Goal: Information Seeking & Learning: Learn about a topic

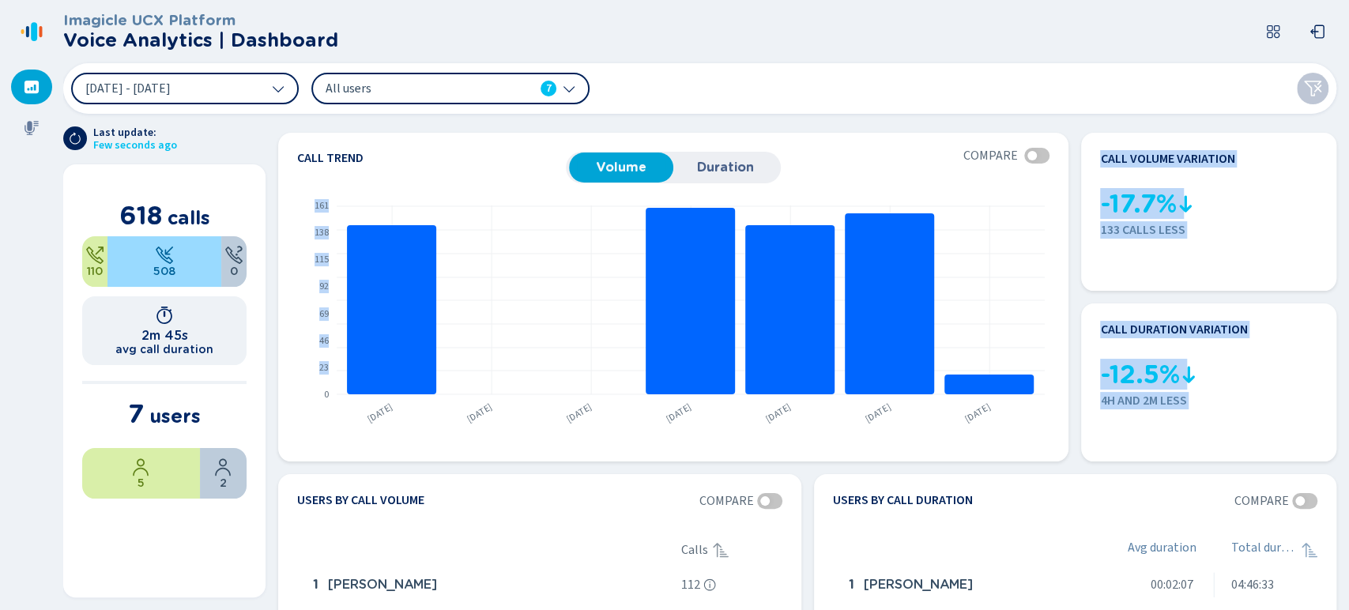
click at [277, 470] on section "Call trend Volume Duration Compare From [DATE] to [DATE] Compared to [DATE] - […" at bounding box center [808, 362] width 1084 height 496
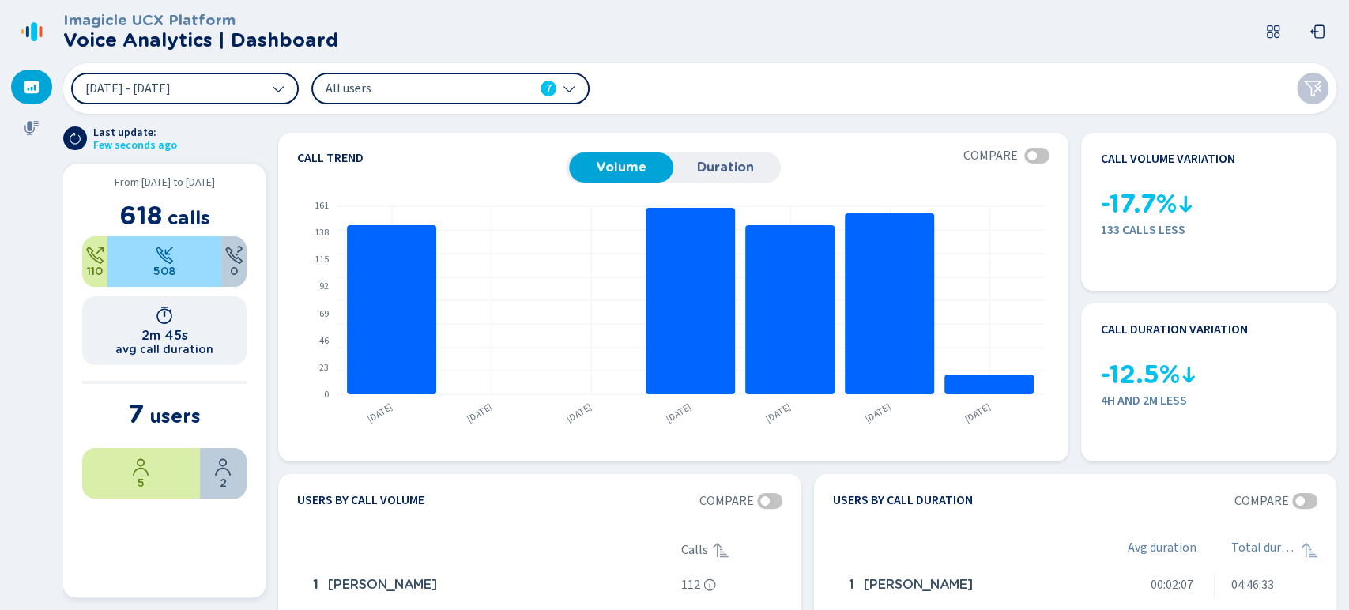
click at [191, 359] on div "2m 45s avg call duration" at bounding box center [164, 330] width 164 height 69
click at [13, 126] on div at bounding box center [31, 128] width 41 height 35
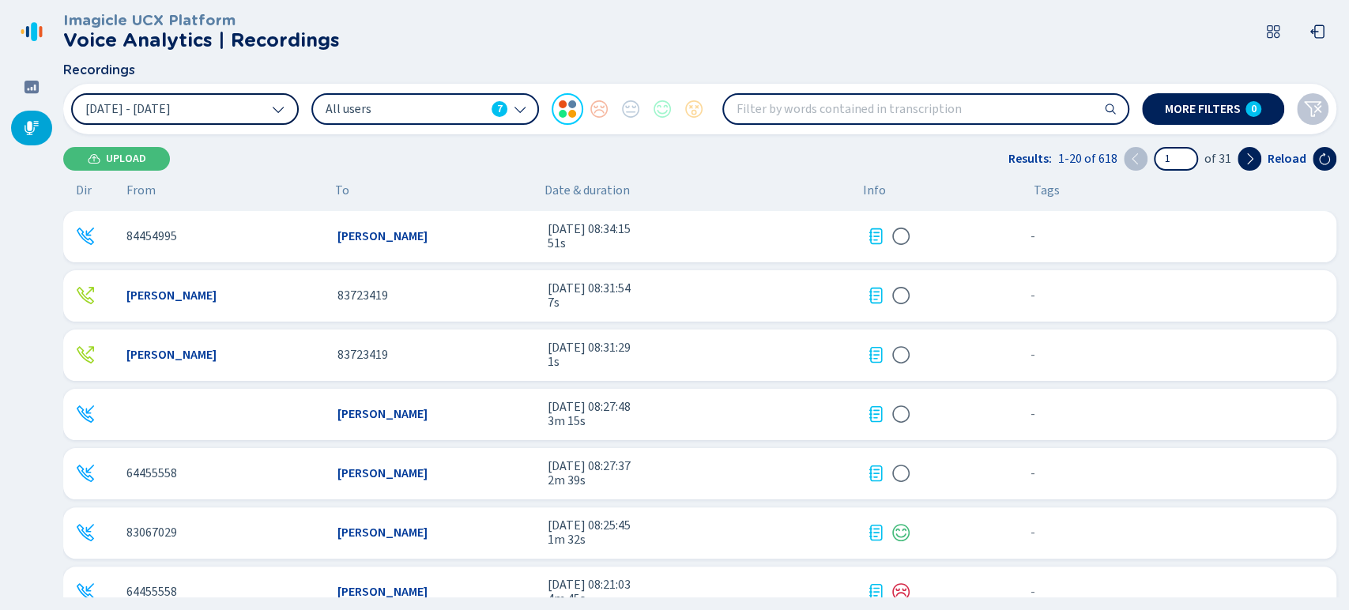
click at [224, 115] on button "8 Aug 2025 - 14 Aug 2025" at bounding box center [185, 109] width 228 height 32
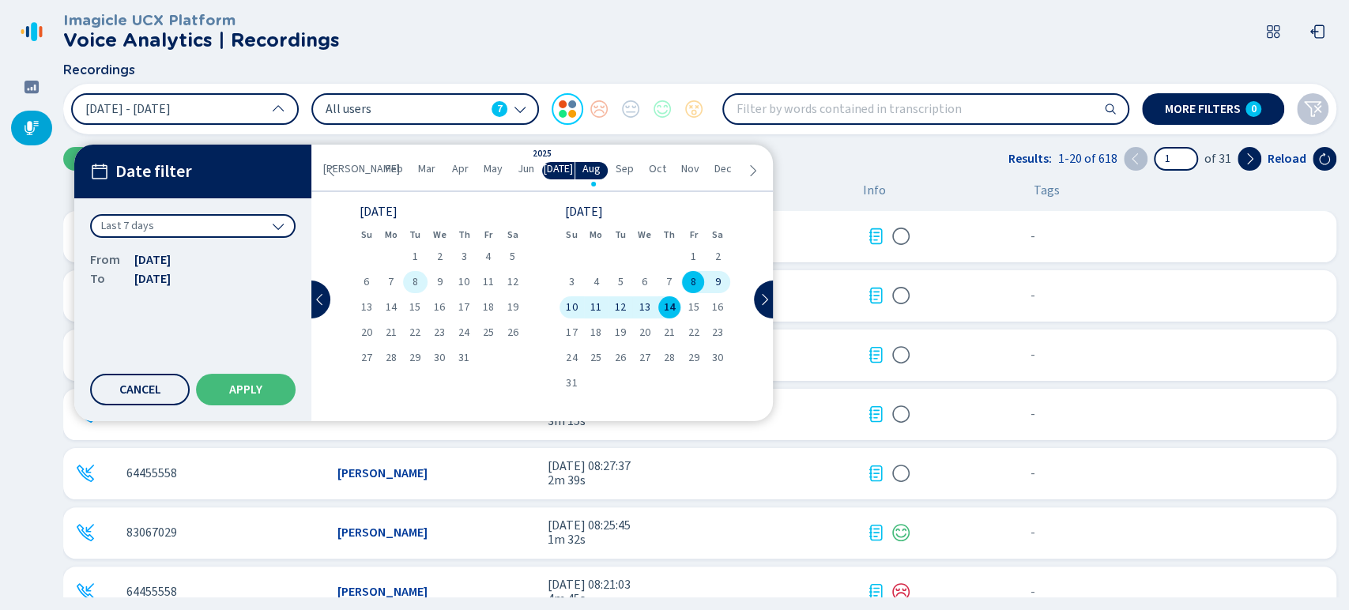
click at [413, 285] on span "8" at bounding box center [416, 282] width 6 height 11
click at [247, 383] on span "Apply" at bounding box center [245, 389] width 33 height 13
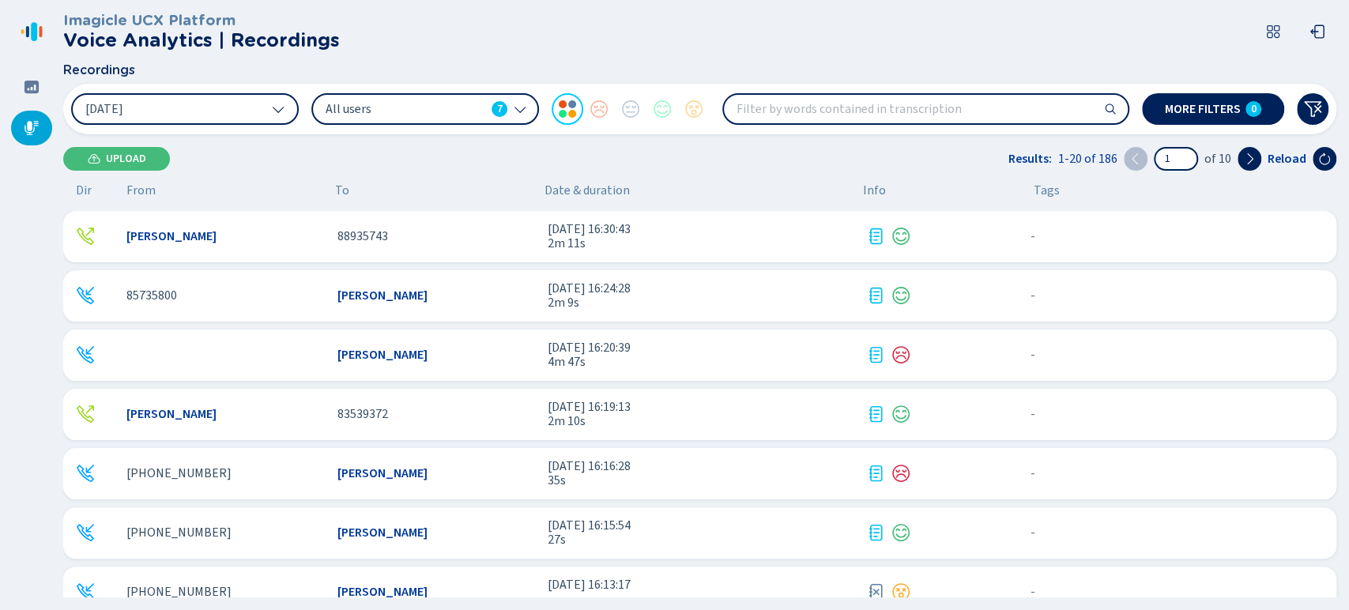
click at [474, 101] on span "All users" at bounding box center [406, 108] width 160 height 17
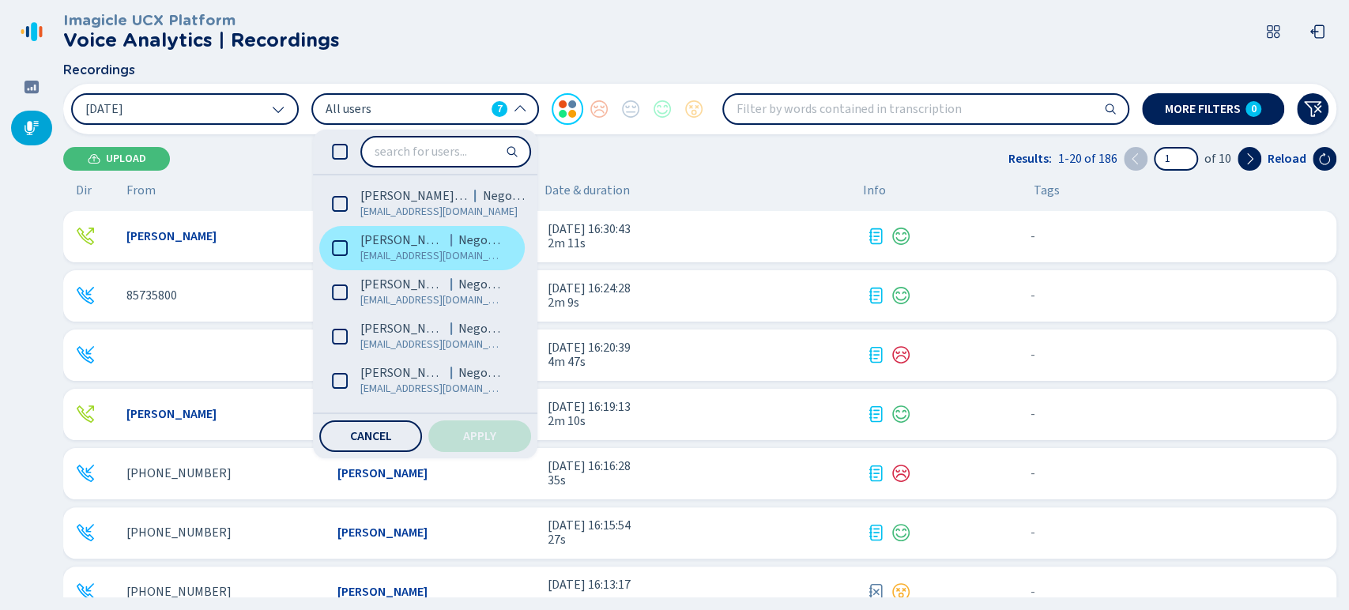
click at [358, 237] on label "Brandon Zuñiga Alvarez Negocios bzuniga@coopejudicial.fi.cr" at bounding box center [422, 248] width 206 height 44
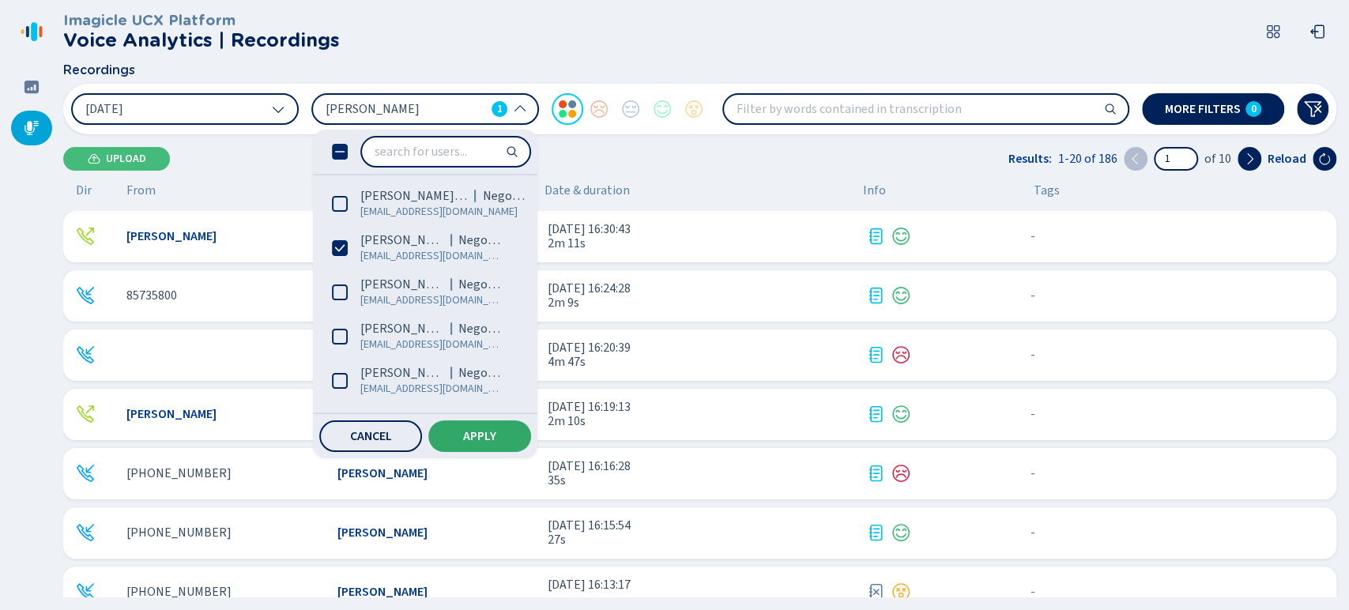
click at [468, 433] on span "Apply" at bounding box center [479, 436] width 33 height 13
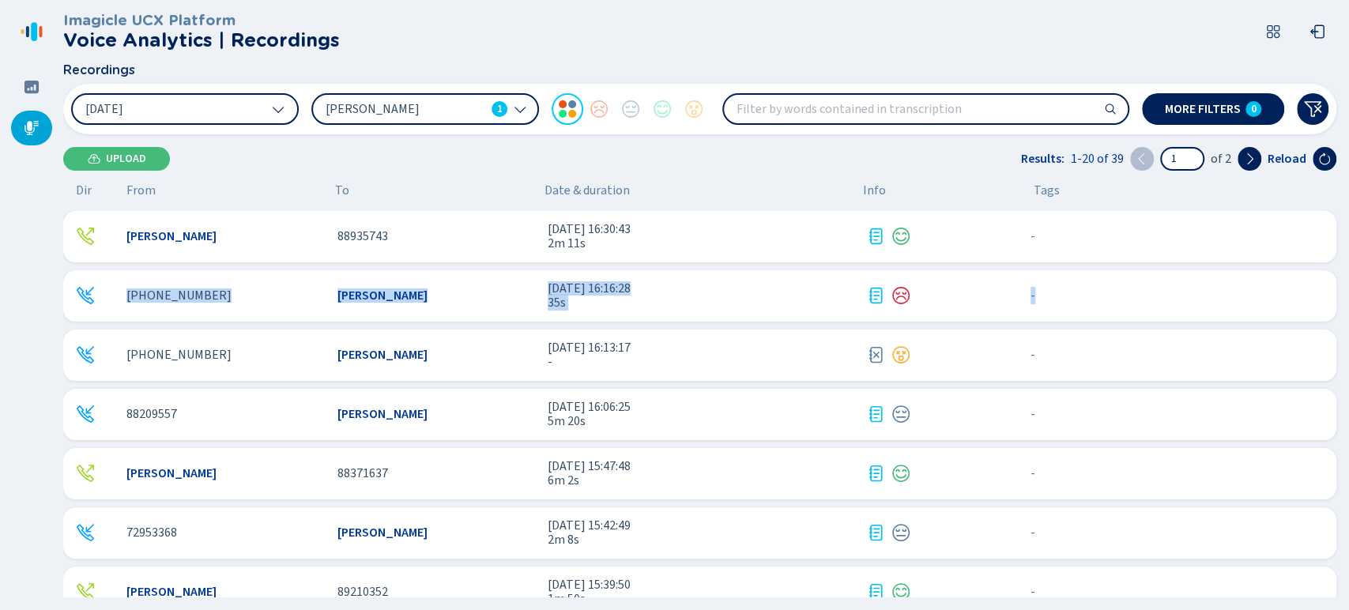
drag, startPoint x: 1333, startPoint y: 240, endPoint x: 1335, endPoint y: 269, distance: 29.3
click at [1335, 269] on div "Brandon Zuniga Alvarez 88935743 8 jul 2025 - 16:30:43 2m 11s - {{hiddenTagsCoun…" at bounding box center [703, 404] width 1280 height 387
click at [952, 159] on div "Upload Results: 1-20 of 39 1 of 2 Reload" at bounding box center [700, 159] width 1274 height 24
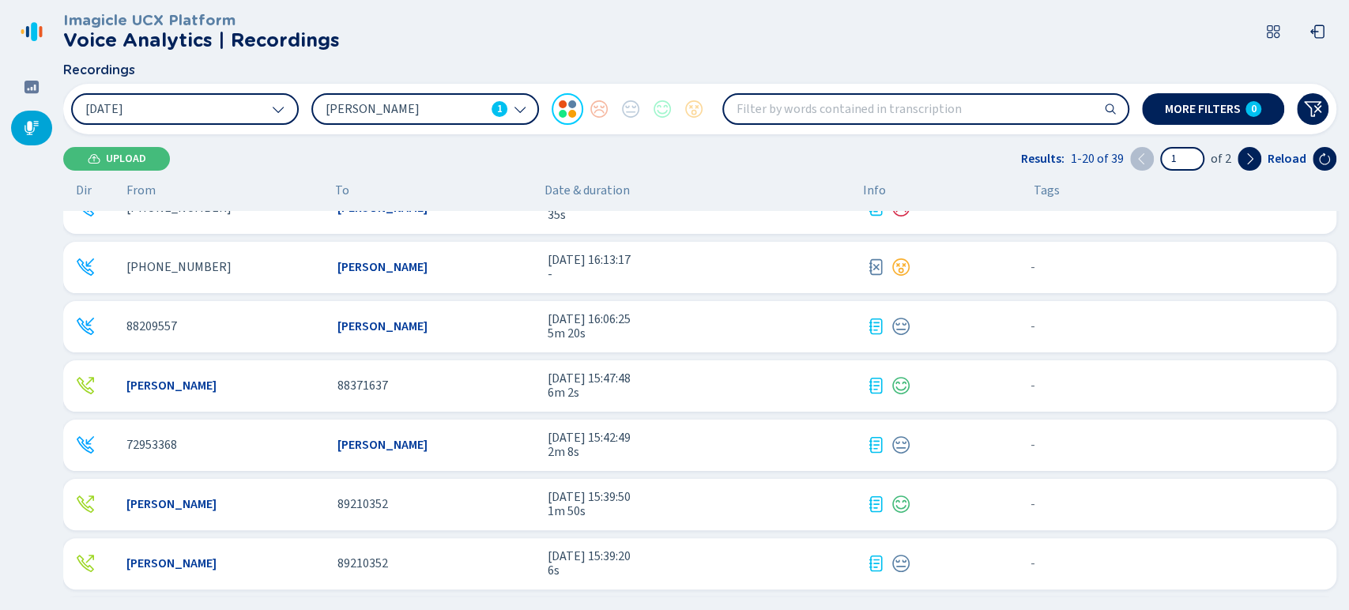
scroll to position [98, 0]
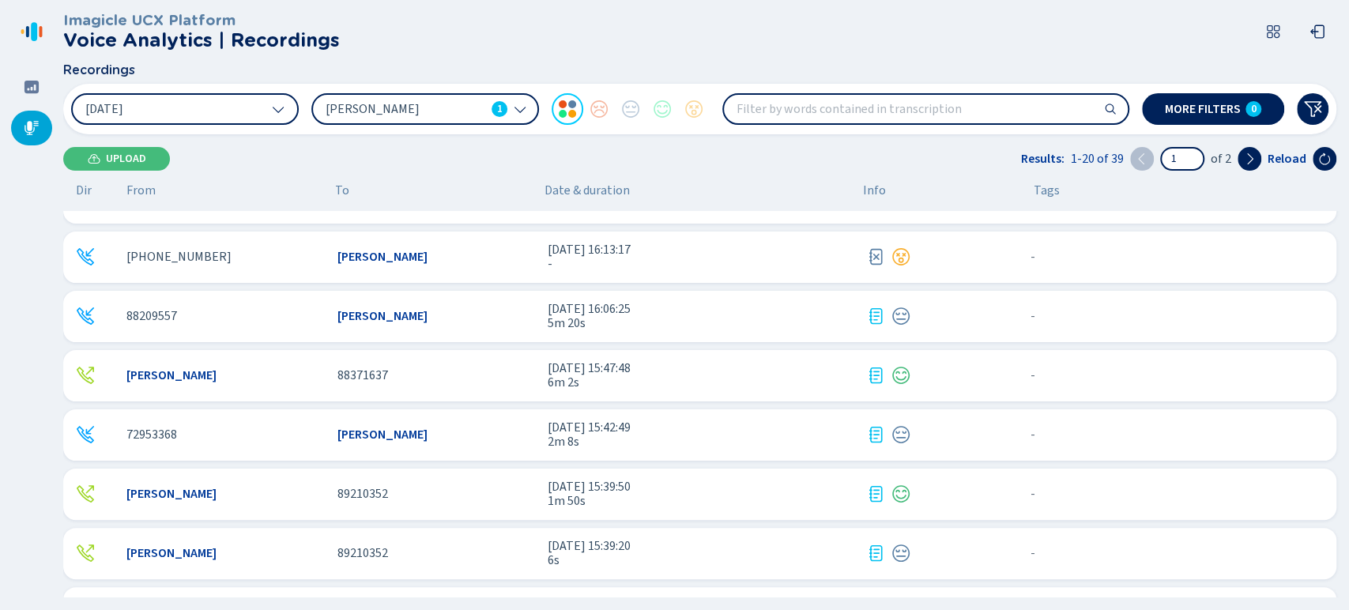
click at [572, 323] on span "5m 20s" at bounding box center [701, 323] width 306 height 14
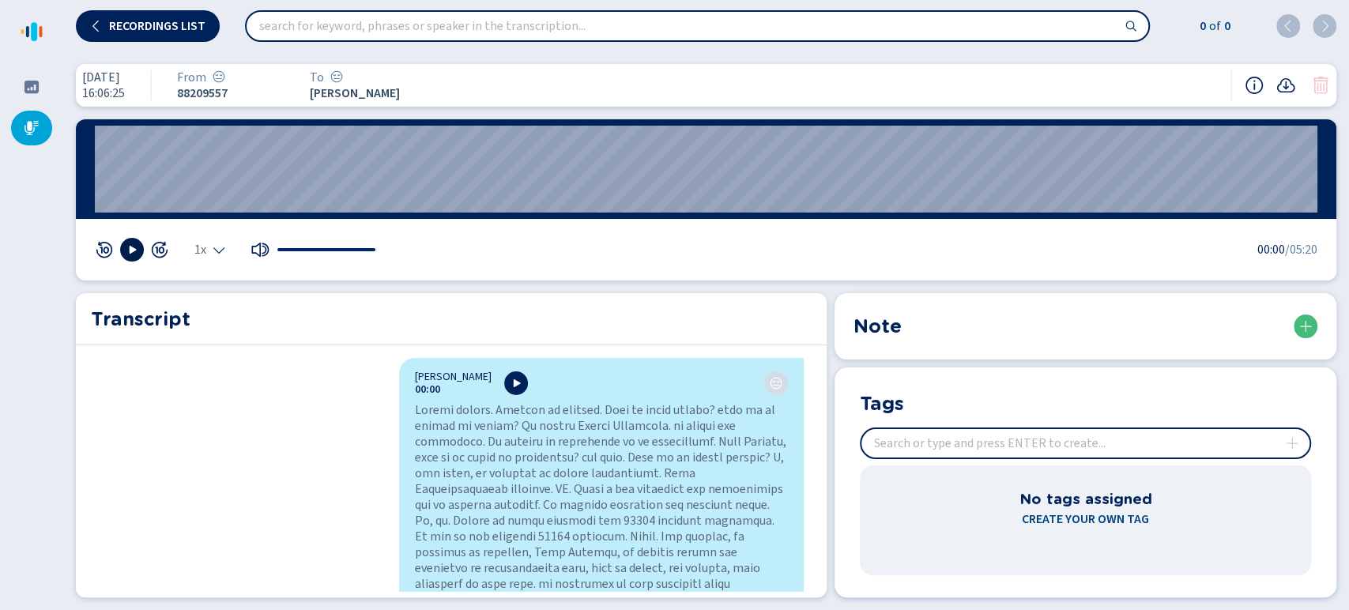
click at [120, 255] on button at bounding box center [132, 250] width 24 height 24
click at [117, 175] on wave "00:05" at bounding box center [706, 169] width 1223 height 87
click at [176, 149] on wave "00:21" at bounding box center [706, 169] width 1223 height 87
click at [293, 176] on wave "00:46" at bounding box center [706, 169] width 1223 height 87
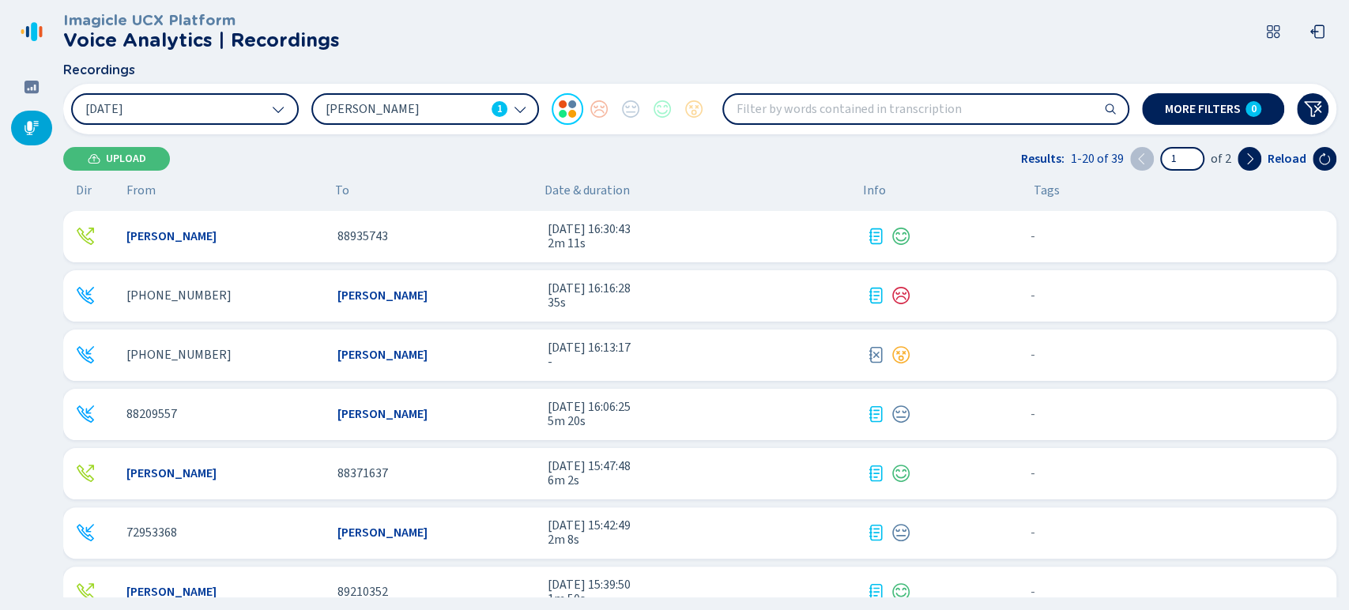
click at [428, 410] on span "[PERSON_NAME]" at bounding box center [383, 414] width 90 height 14
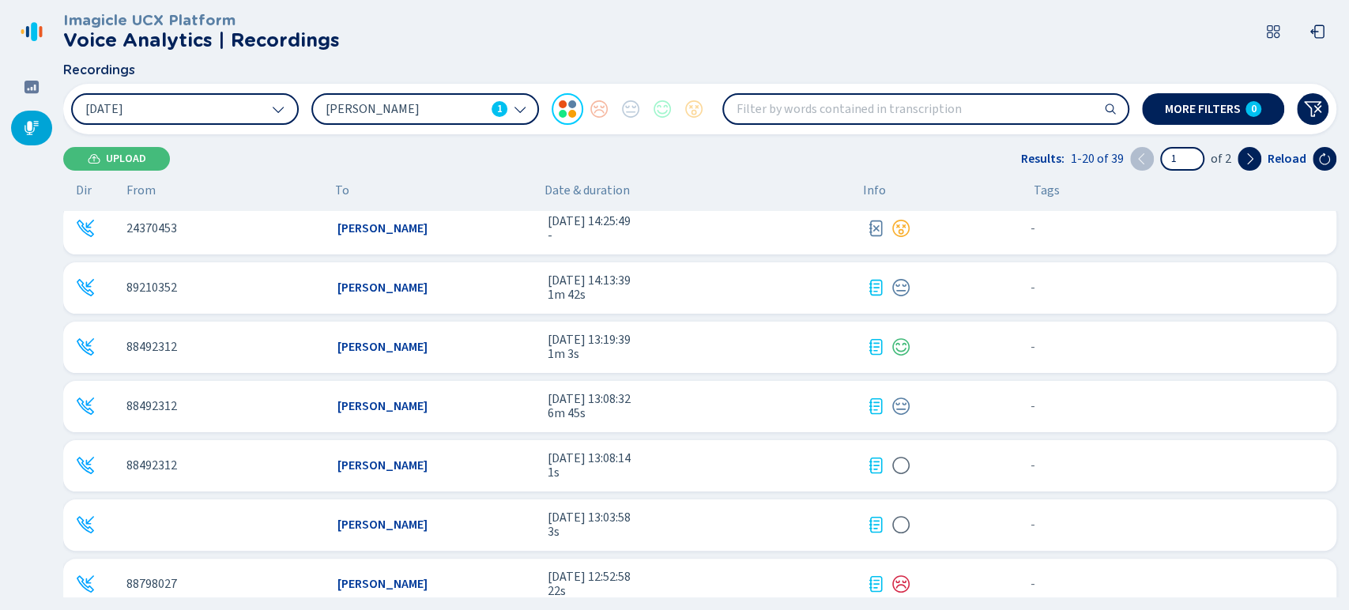
scroll to position [723, 0]
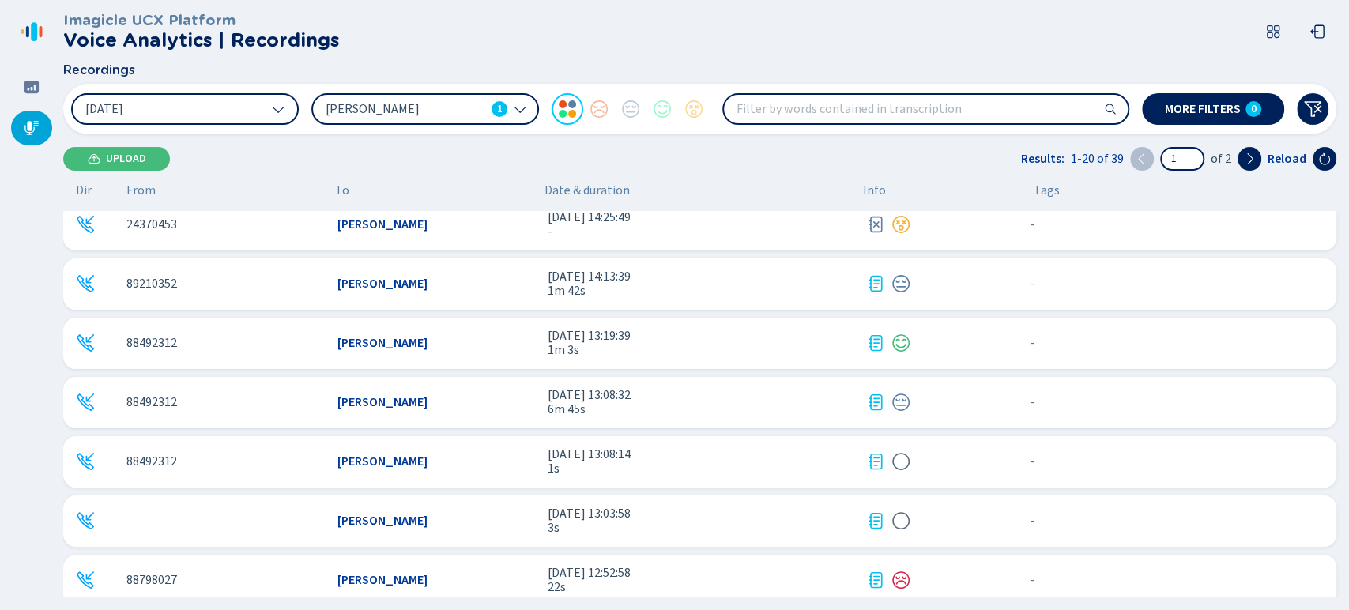
click at [435, 387] on div "88492312 Brandon Zuniga Alvarez 8 jul 2025 - 13:08:32 6m 45s - {{hiddenTagsCoun…" at bounding box center [700, 402] width 1274 height 51
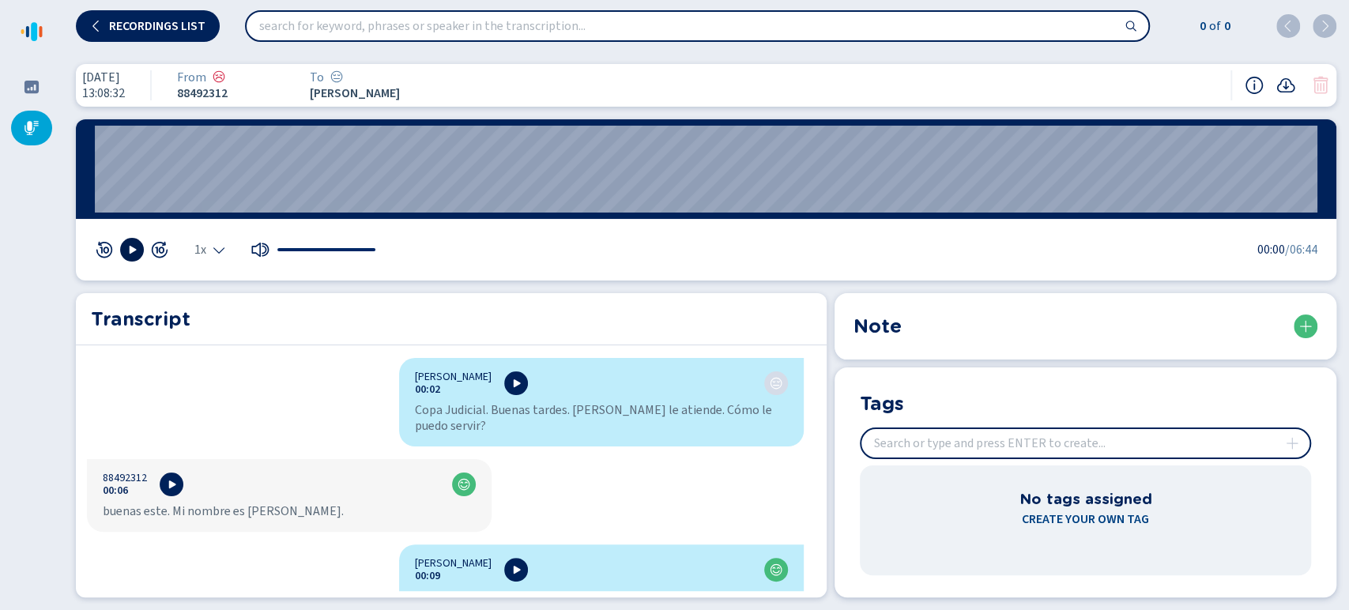
click at [124, 248] on button at bounding box center [132, 250] width 24 height 24
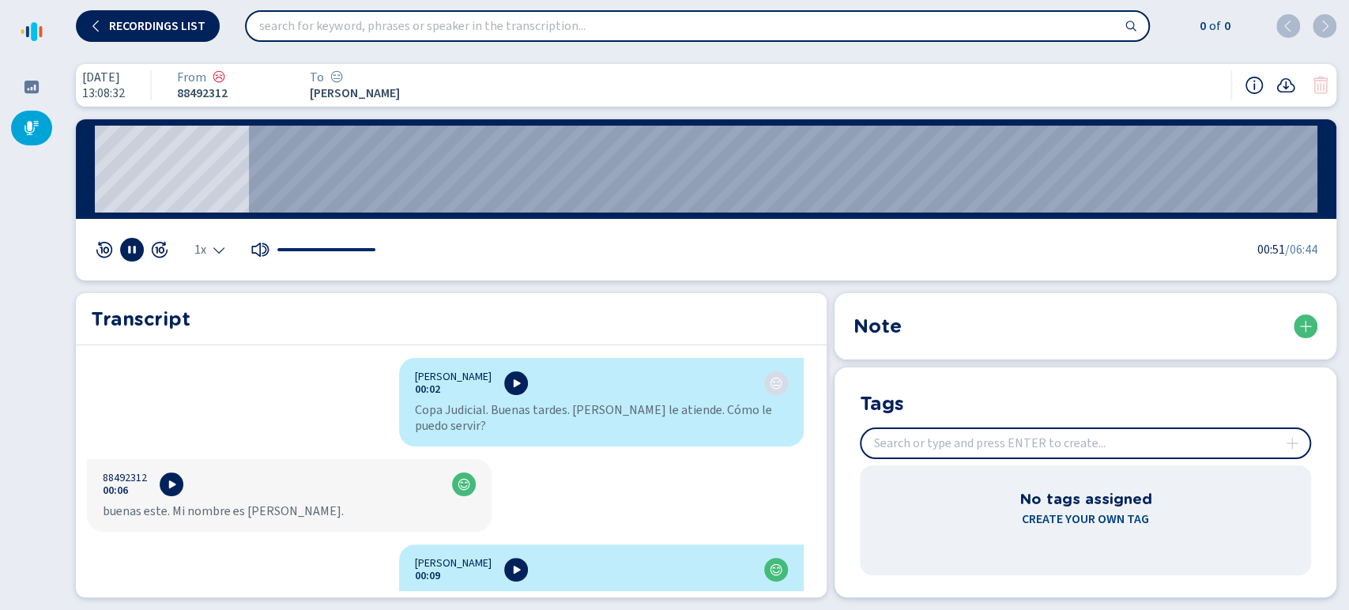
click at [203, 248] on span "1x" at bounding box center [200, 249] width 12 height 13
click at [222, 206] on li "1.5x" at bounding box center [213, 201] width 36 height 25
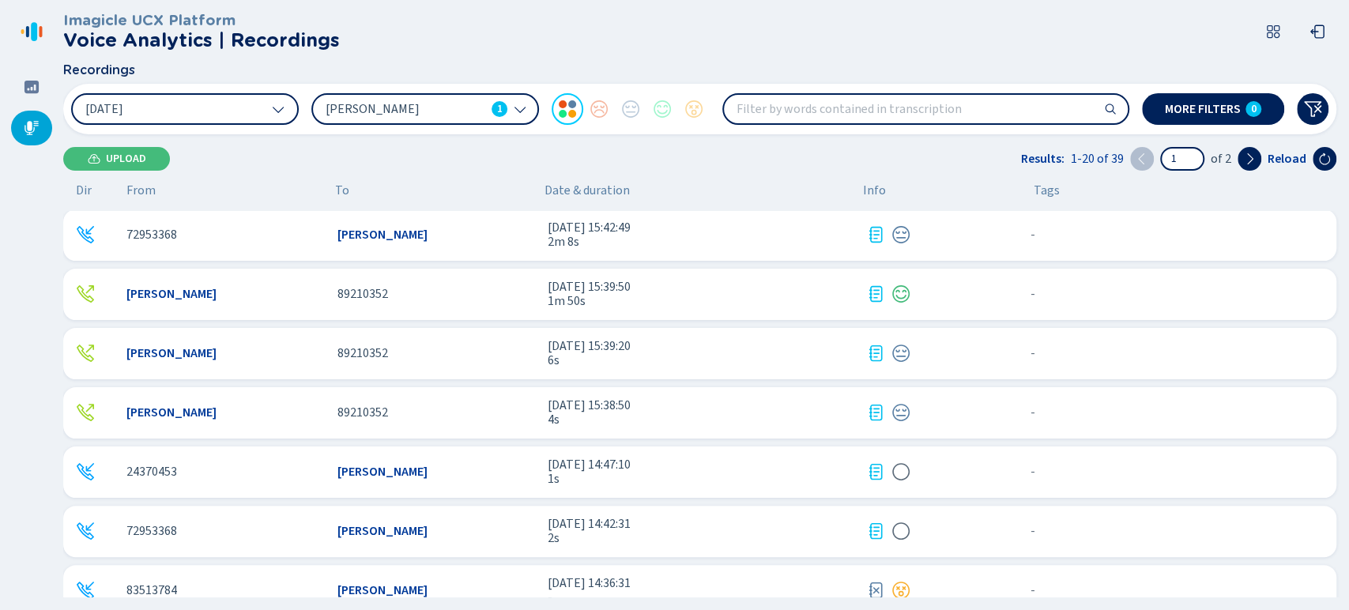
scroll to position [296, 0]
drag, startPoint x: 1344, startPoint y: 380, endPoint x: 1341, endPoint y: 289, distance: 91.0
click at [1341, 289] on div "Imagicle UCX Platform Voice Analytics | Recordings Recordings 8 Jul 2025 Brando…" at bounding box center [706, 305] width 1286 height 610
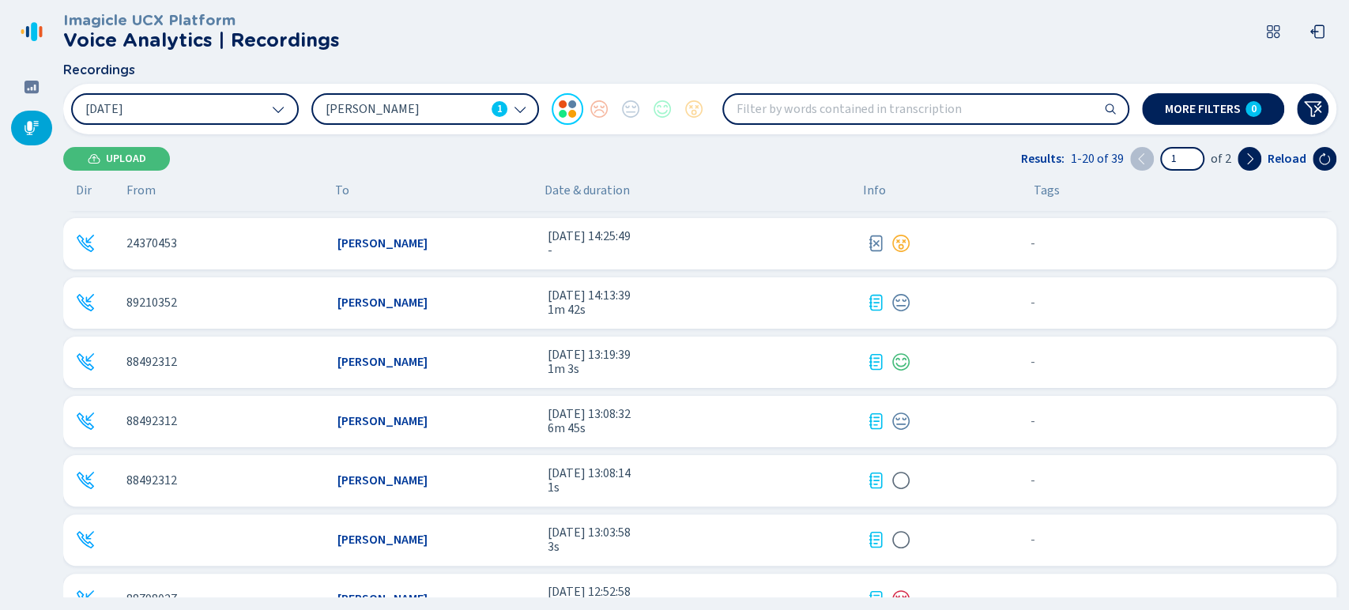
scroll to position [711, 0]
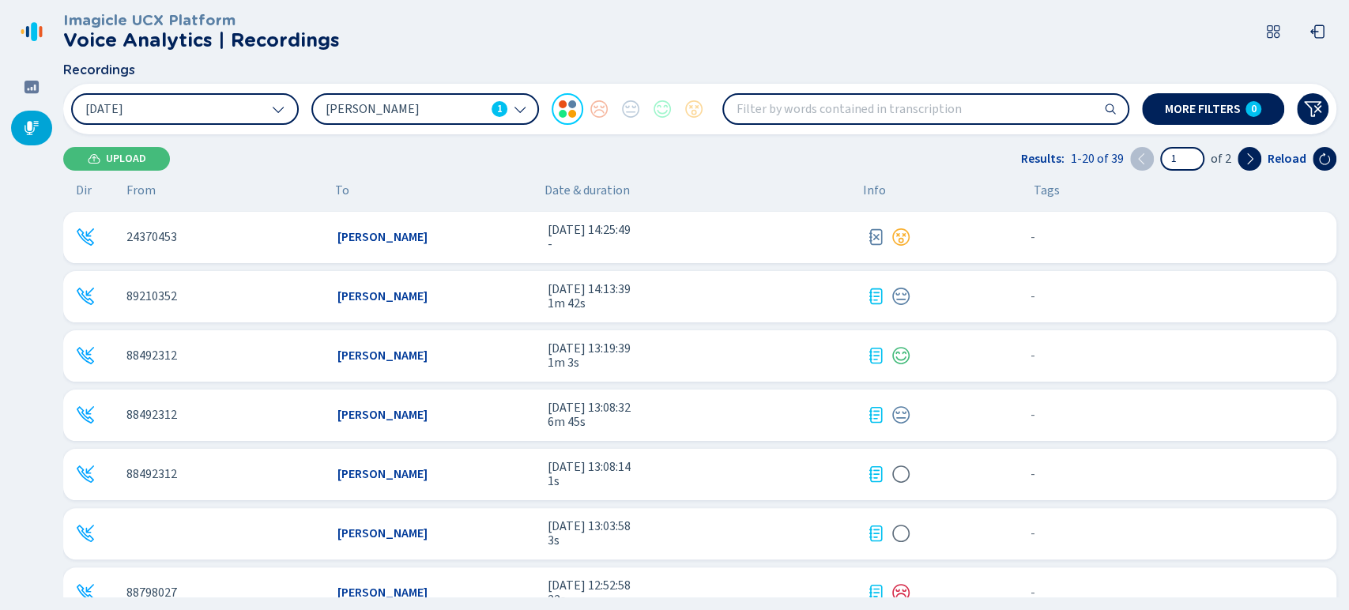
click at [323, 349] on div "88492312 Brandon Zuniga Alvarez 8 jul 2025 - 13:19:39 1m 3s - {{hiddenTagsCount…" at bounding box center [700, 355] width 1274 height 51
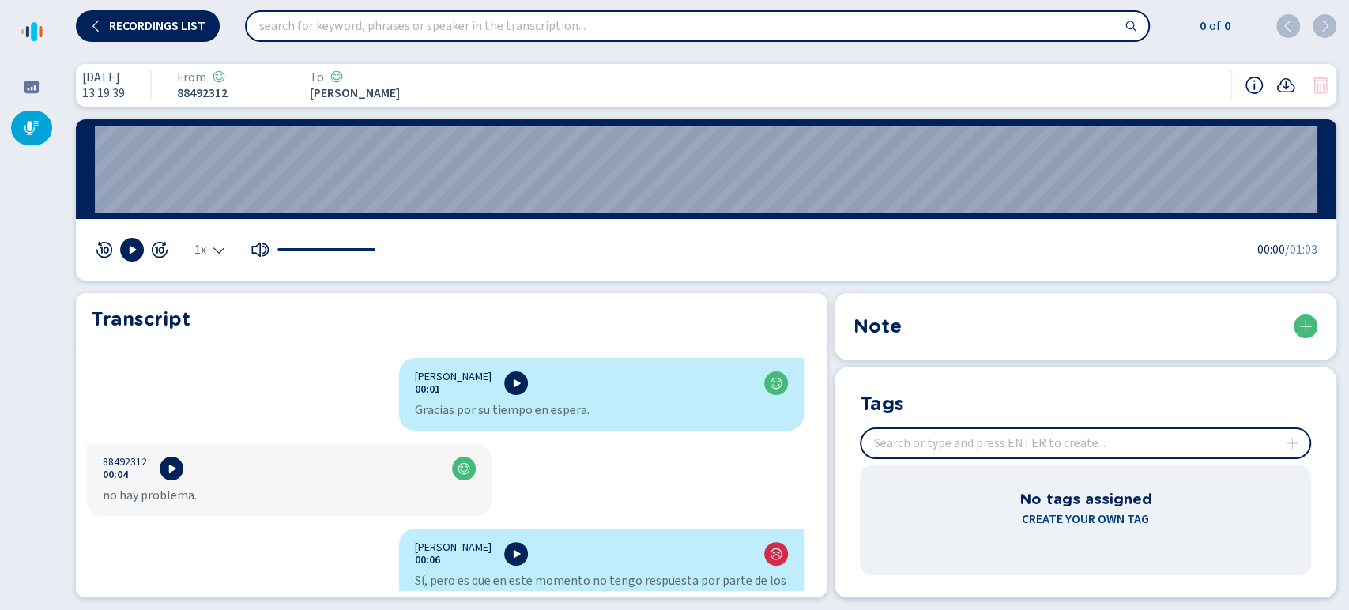
click at [122, 239] on div at bounding box center [132, 250] width 74 height 24
click at [126, 245] on icon at bounding box center [132, 249] width 13 height 13
click at [213, 250] on icon "Select the playback speed" at bounding box center [219, 249] width 13 height 13
click at [213, 190] on li "1.5x" at bounding box center [213, 201] width 36 height 25
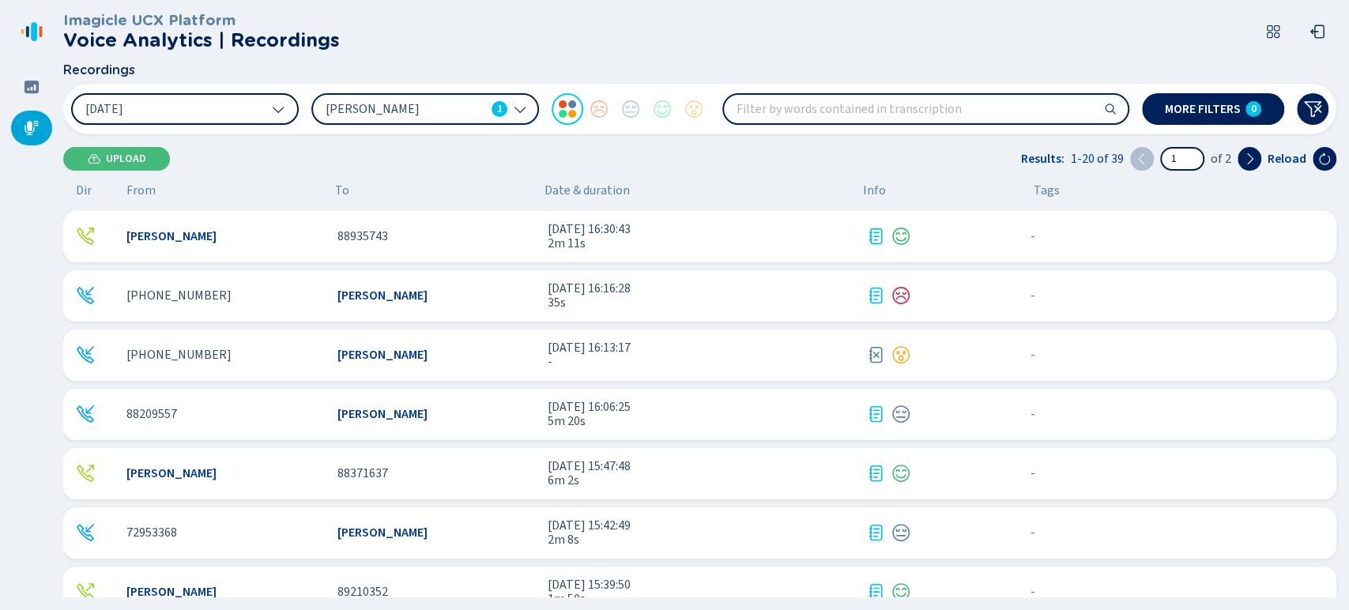
click at [194, 110] on button "8 Jul 2025" at bounding box center [185, 109] width 228 height 32
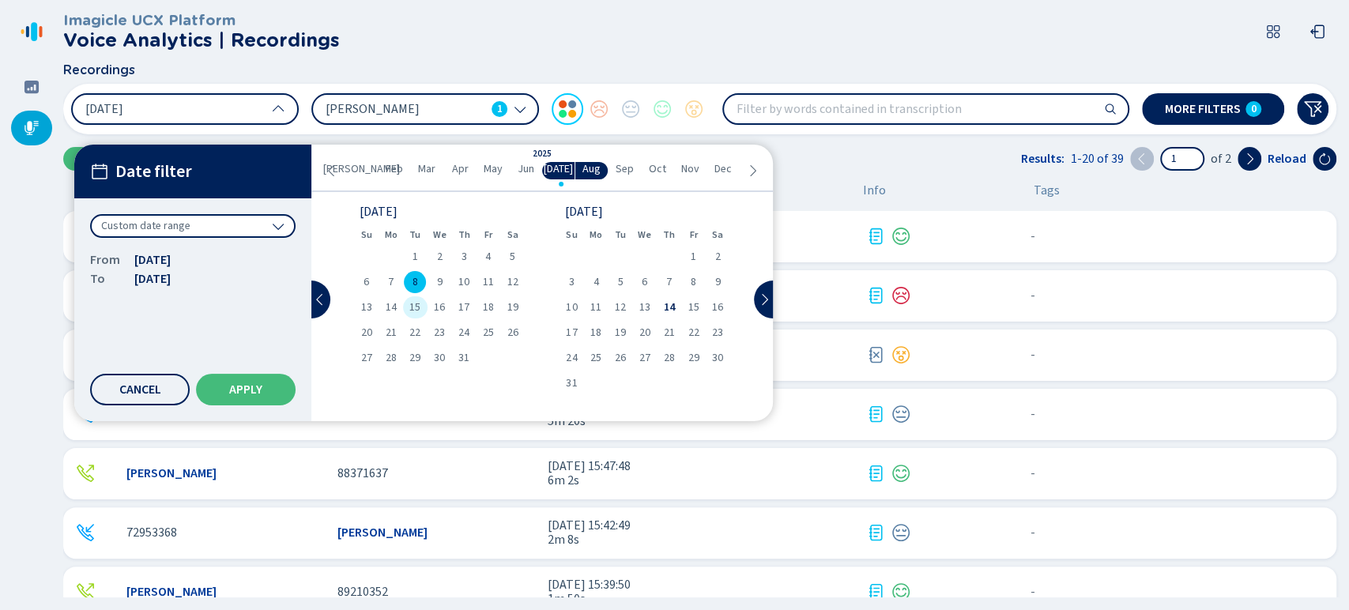
click at [407, 311] on div "15" at bounding box center [415, 307] width 25 height 22
click at [414, 282] on span "8" at bounding box center [416, 282] width 6 height 11
click at [245, 403] on button "Apply" at bounding box center [246, 390] width 100 height 32
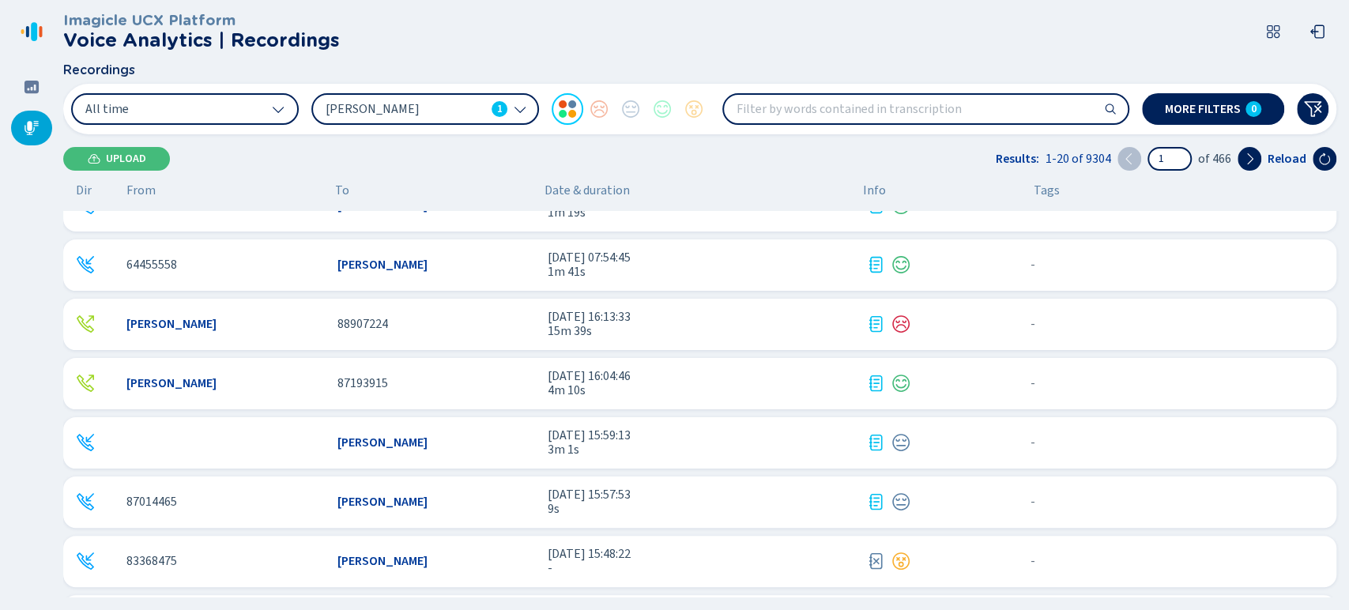
scroll to position [285, 0]
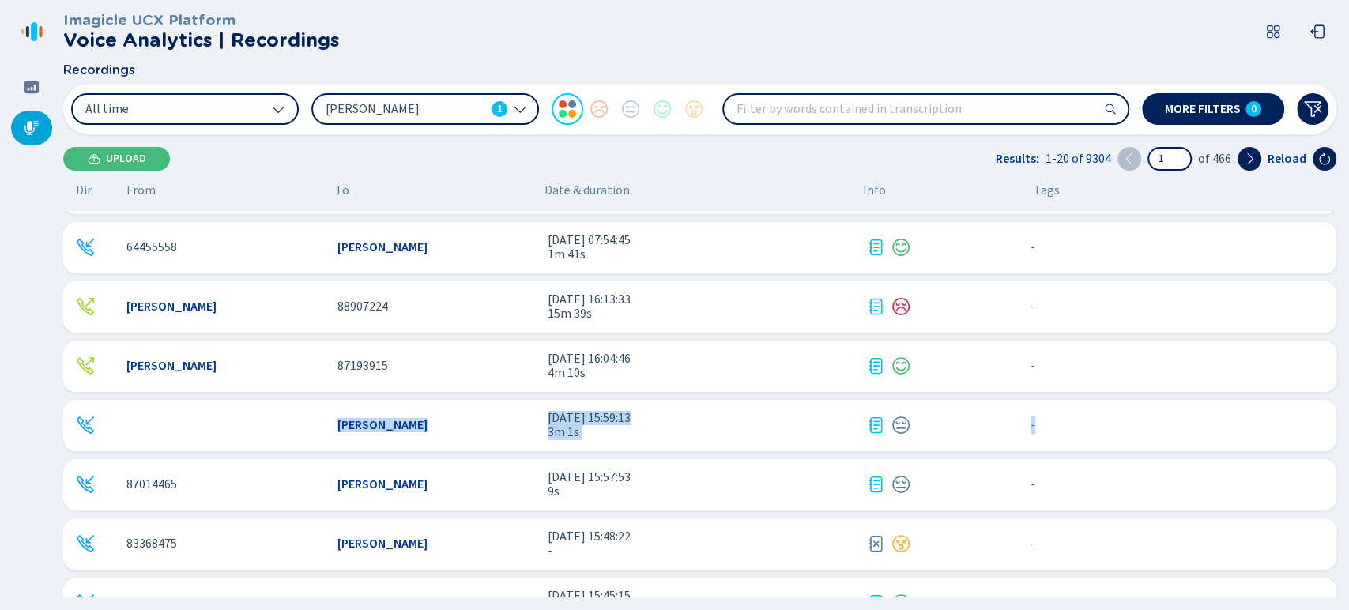
drag, startPoint x: 1343, startPoint y: 346, endPoint x: 1343, endPoint y: 406, distance: 59.3
click at [1343, 406] on div "Imagicle UCX Platform Voice Analytics | Recordings Recordings All time Brandon …" at bounding box center [706, 305] width 1286 height 610
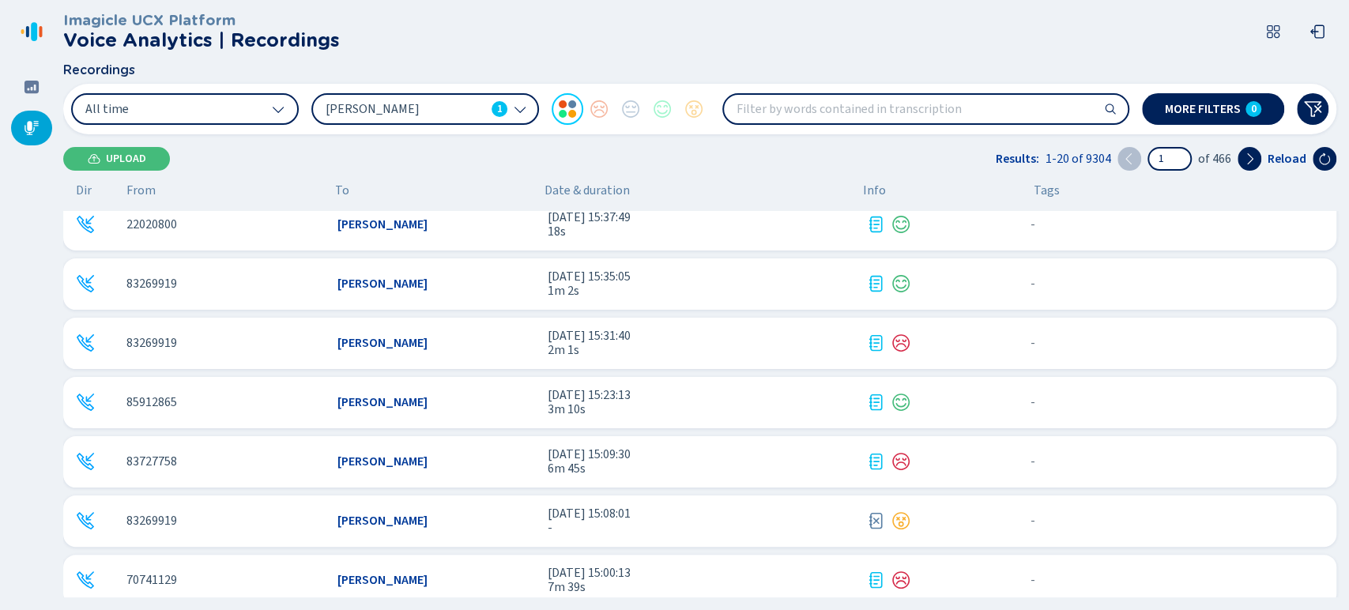
scroll to position [730, 0]
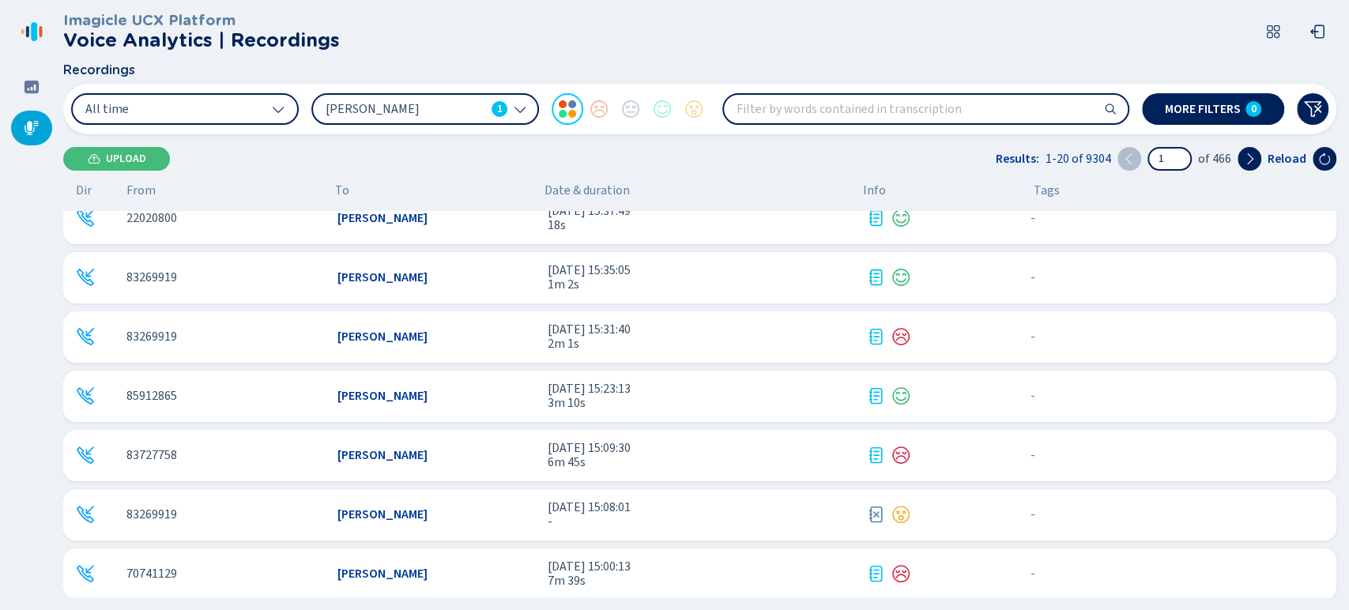
click at [474, 454] on div "[PERSON_NAME]" at bounding box center [437, 455] width 198 height 14
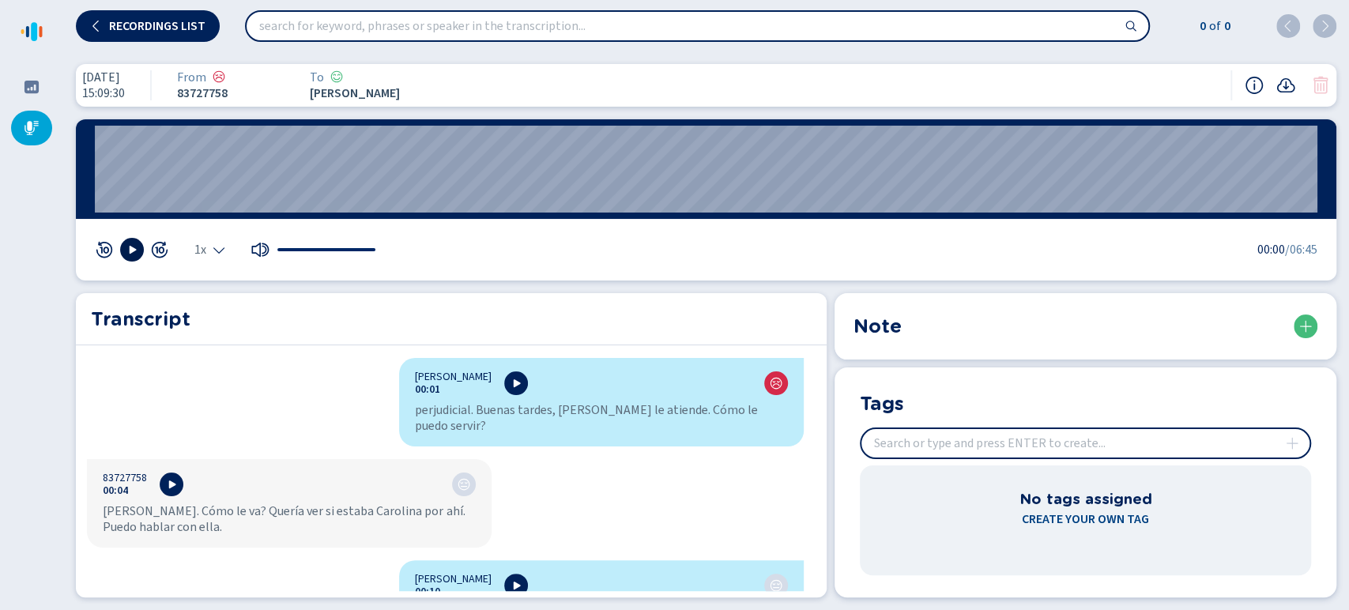
click at [134, 249] on icon at bounding box center [133, 250] width 7 height 8
click at [206, 255] on span "1x" at bounding box center [200, 249] width 12 height 13
click at [217, 200] on li "1.5x" at bounding box center [213, 201] width 36 height 25
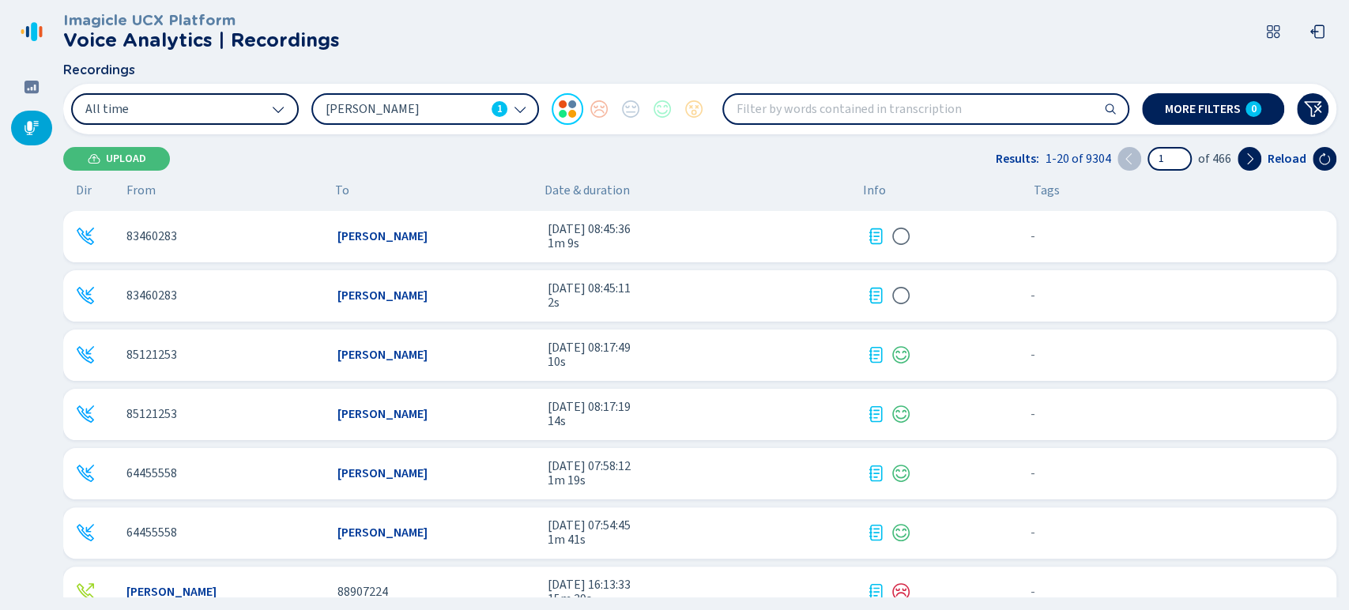
click at [235, 120] on button "All time" at bounding box center [185, 109] width 228 height 32
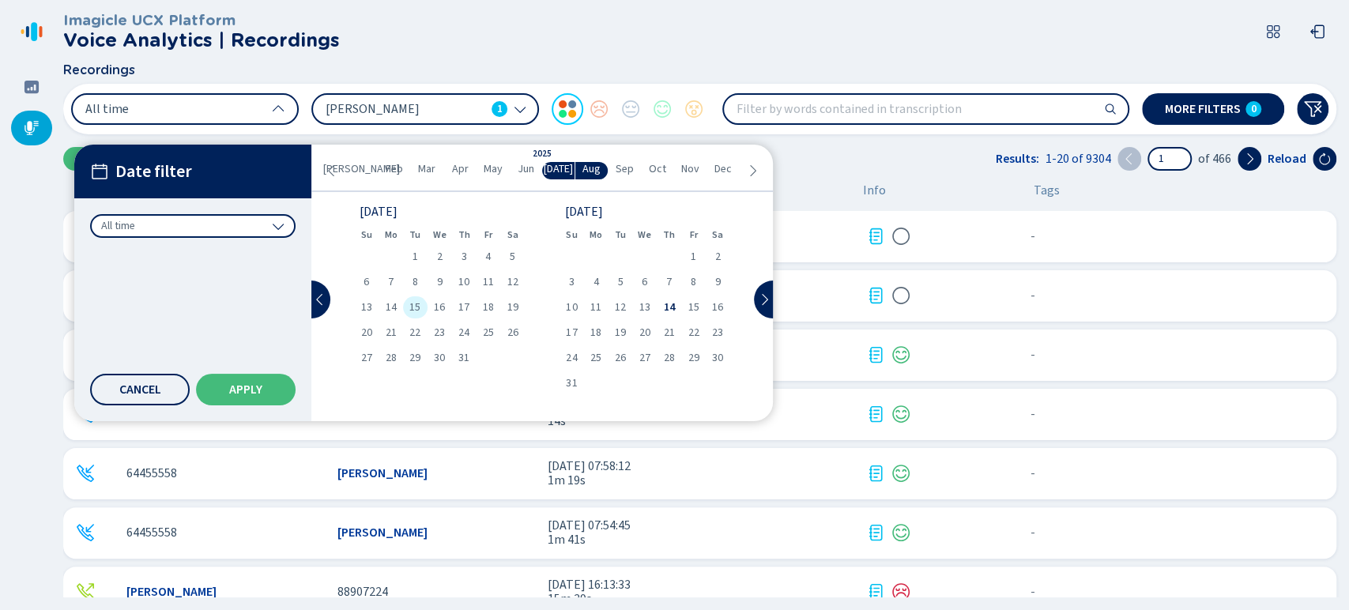
click at [415, 302] on span "15" at bounding box center [415, 307] width 11 height 11
click at [262, 385] on span "Apply" at bounding box center [245, 389] width 33 height 13
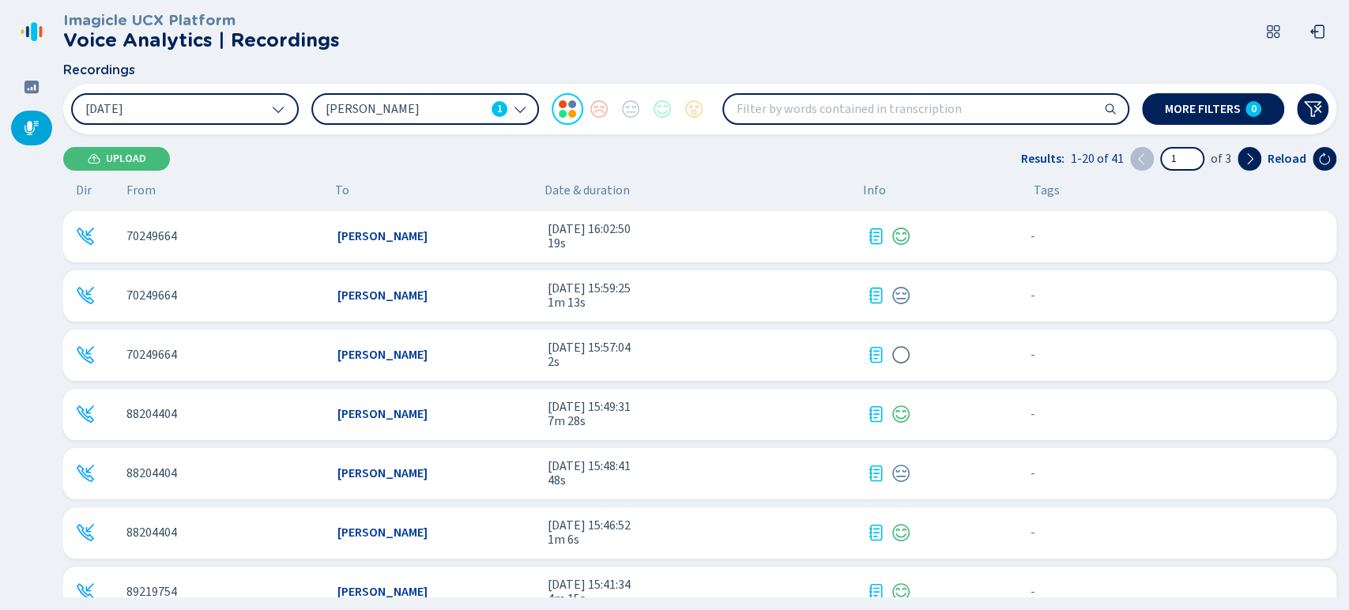
click at [238, 425] on div "88204404 Brandon Zuniga Alvarez 15 jul 2025 - 15:49:31 7m 28s - {{hiddenTagsCou…" at bounding box center [700, 414] width 1274 height 51
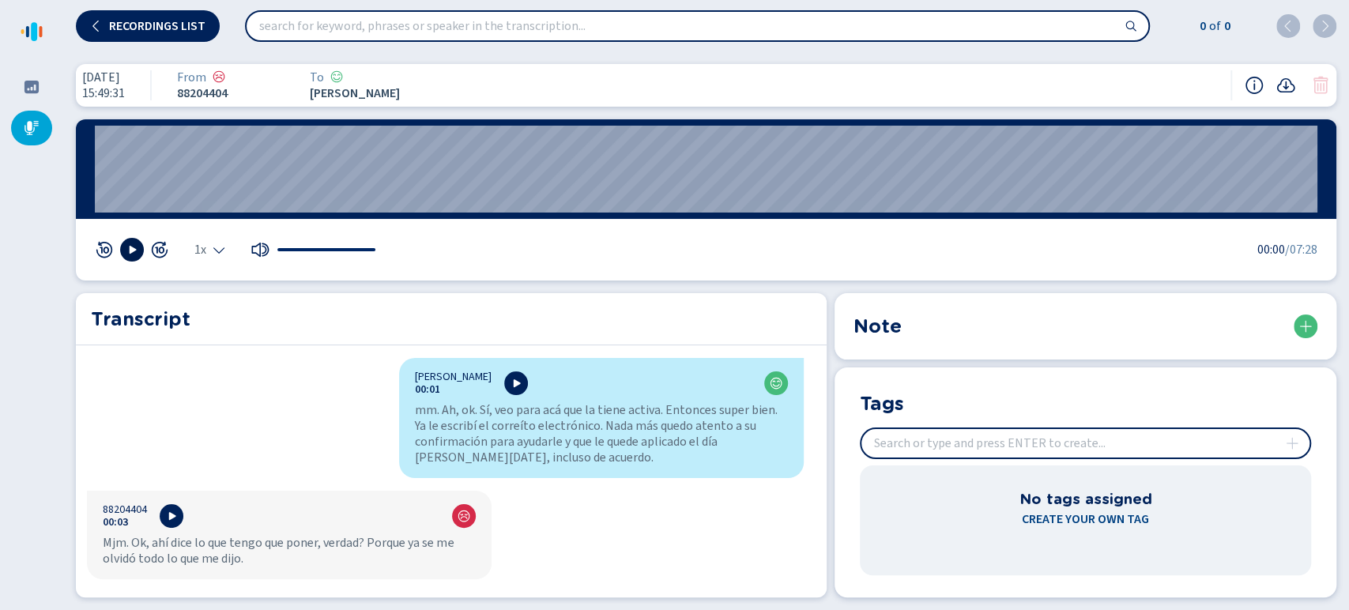
click at [138, 240] on button at bounding box center [132, 250] width 24 height 24
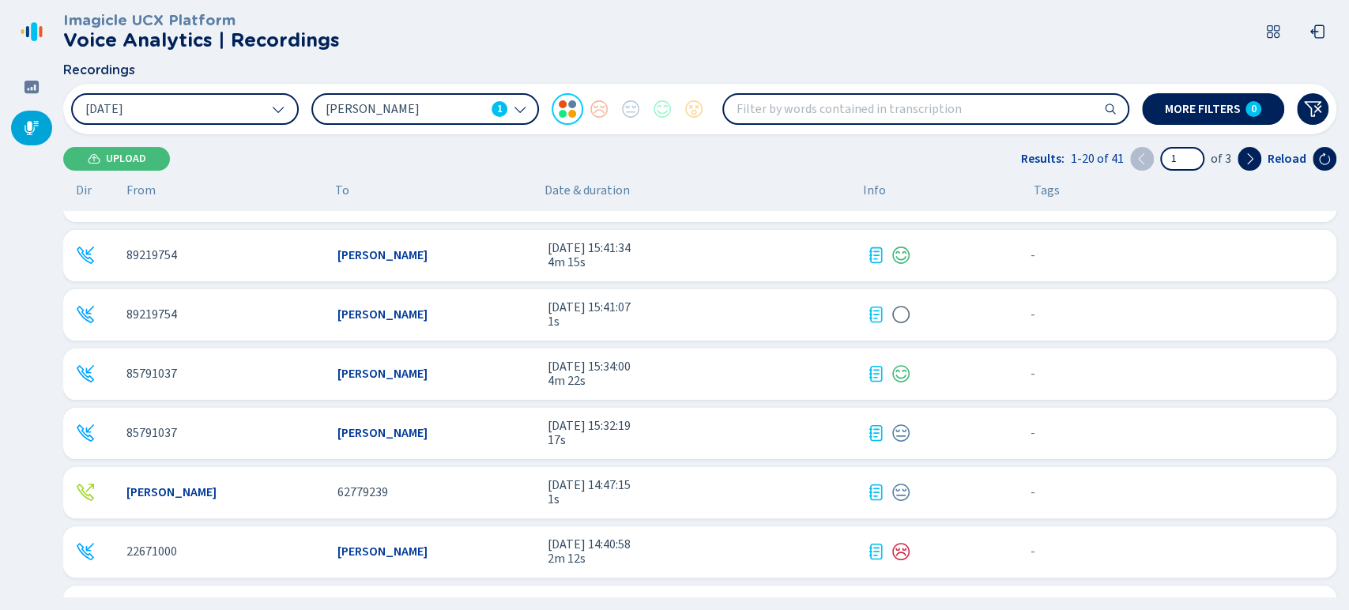
scroll to position [332, 0]
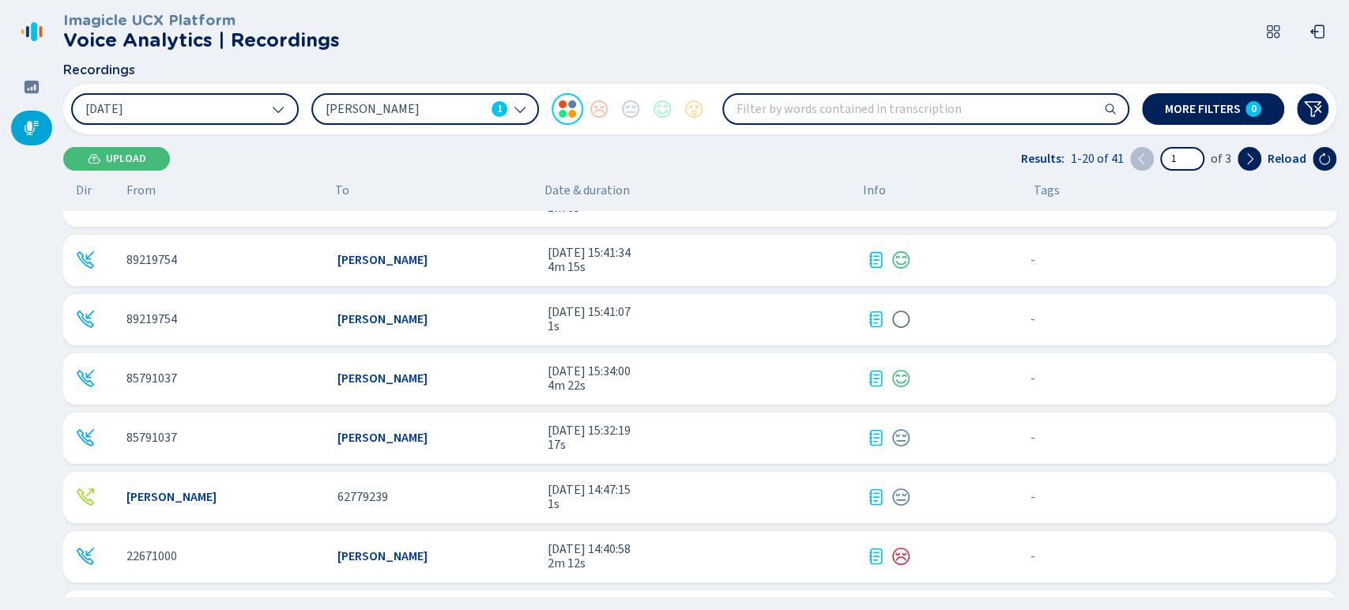
click at [221, 374] on div "85791037" at bounding box center [225, 379] width 198 height 14
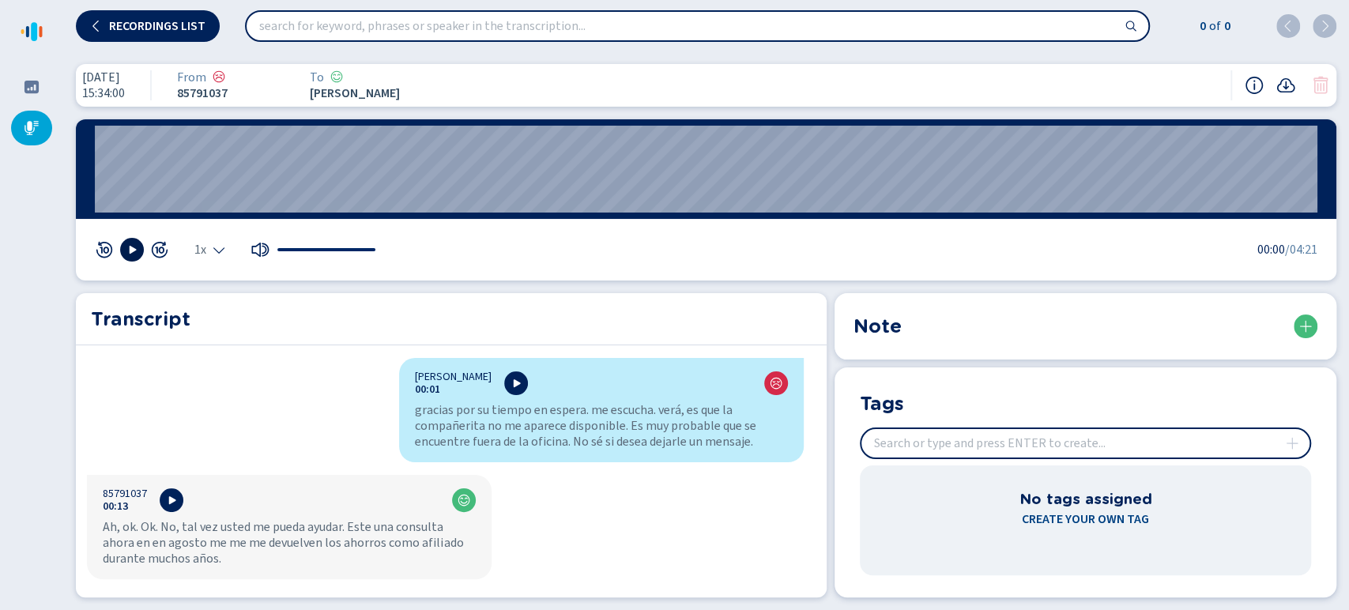
click at [135, 245] on icon at bounding box center [132, 249] width 13 height 13
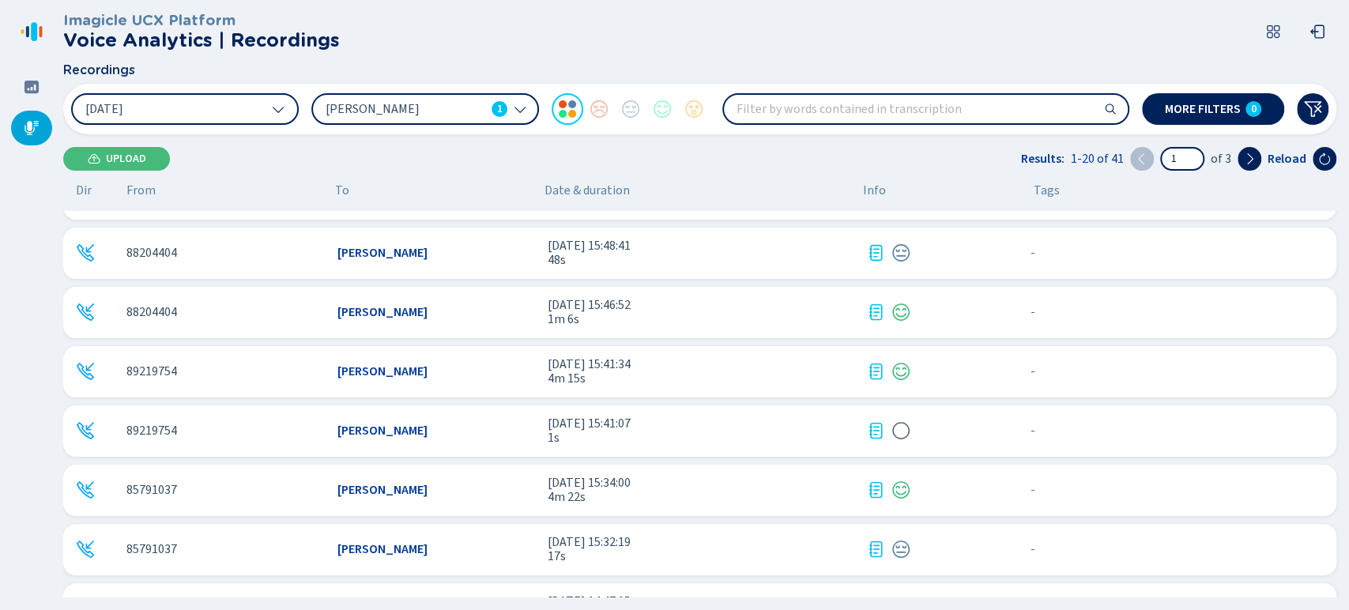
scroll to position [215, 0]
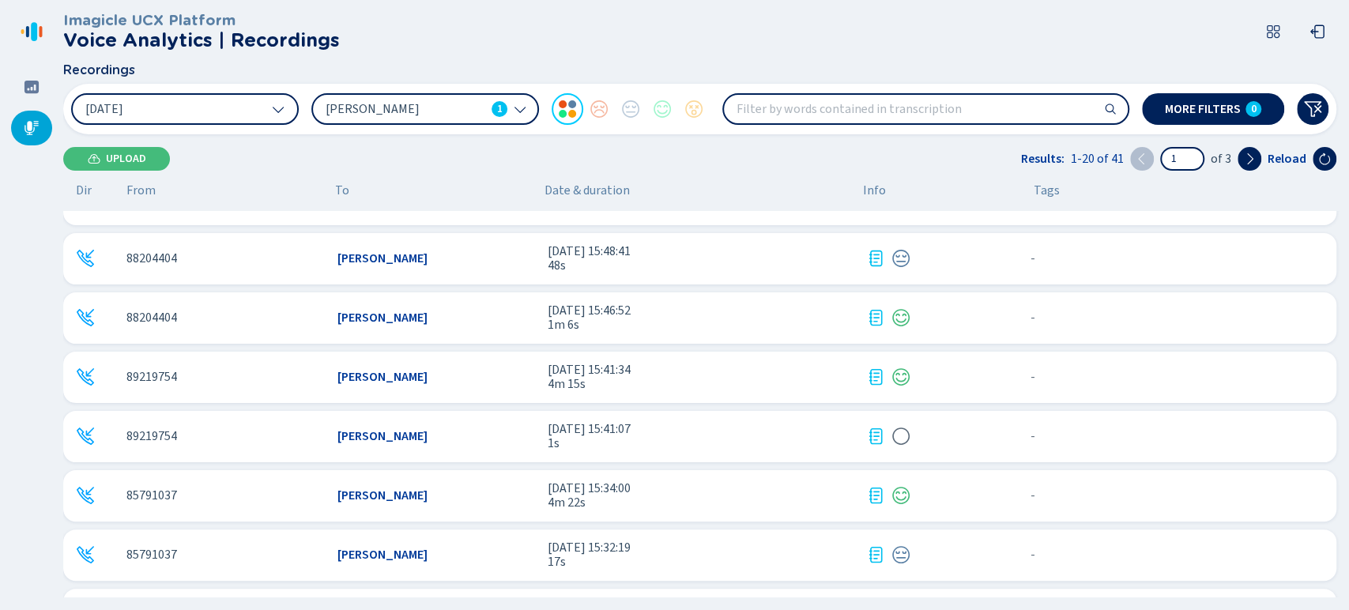
click at [698, 384] on span "4m 15s" at bounding box center [701, 384] width 306 height 14
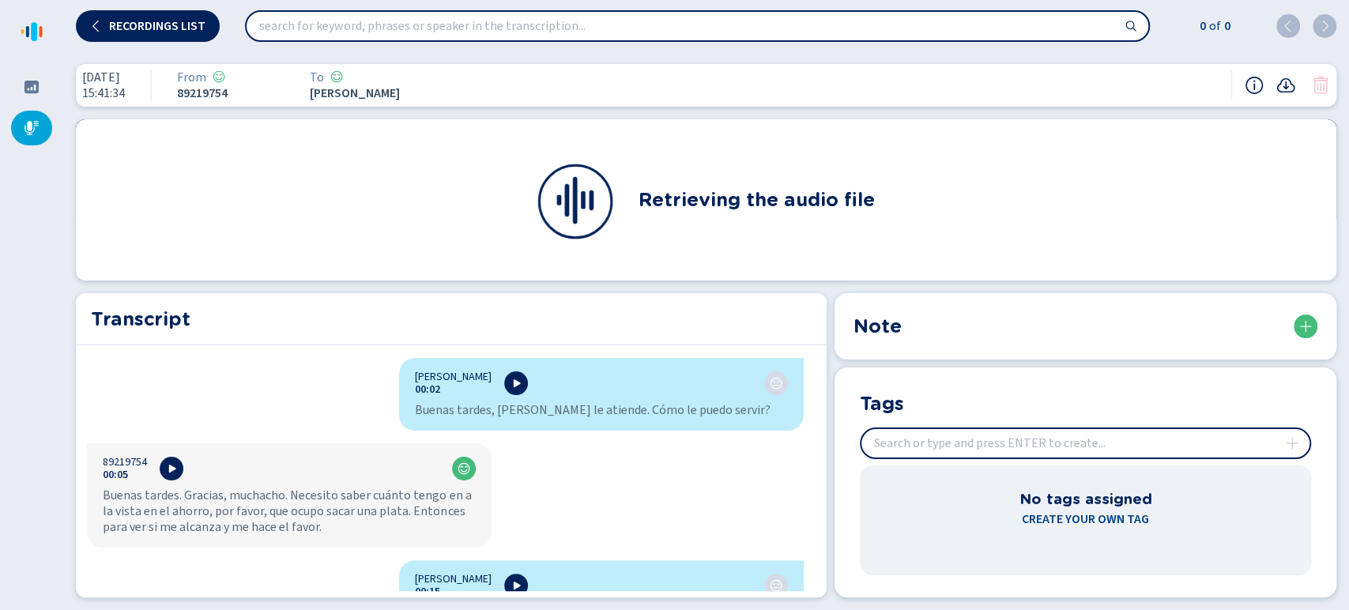
click at [636, 74] on div "15 jul 2025 15:41:34 From 89219754 To Brandon Zuniga Alvarez" at bounding box center [706, 85] width 1261 height 43
click at [626, 62] on div "15 jul 2025 15:41:34 From 89219754 To Brandon Zuniga Alvarez Retrieving the aud…" at bounding box center [706, 330] width 1286 height 559
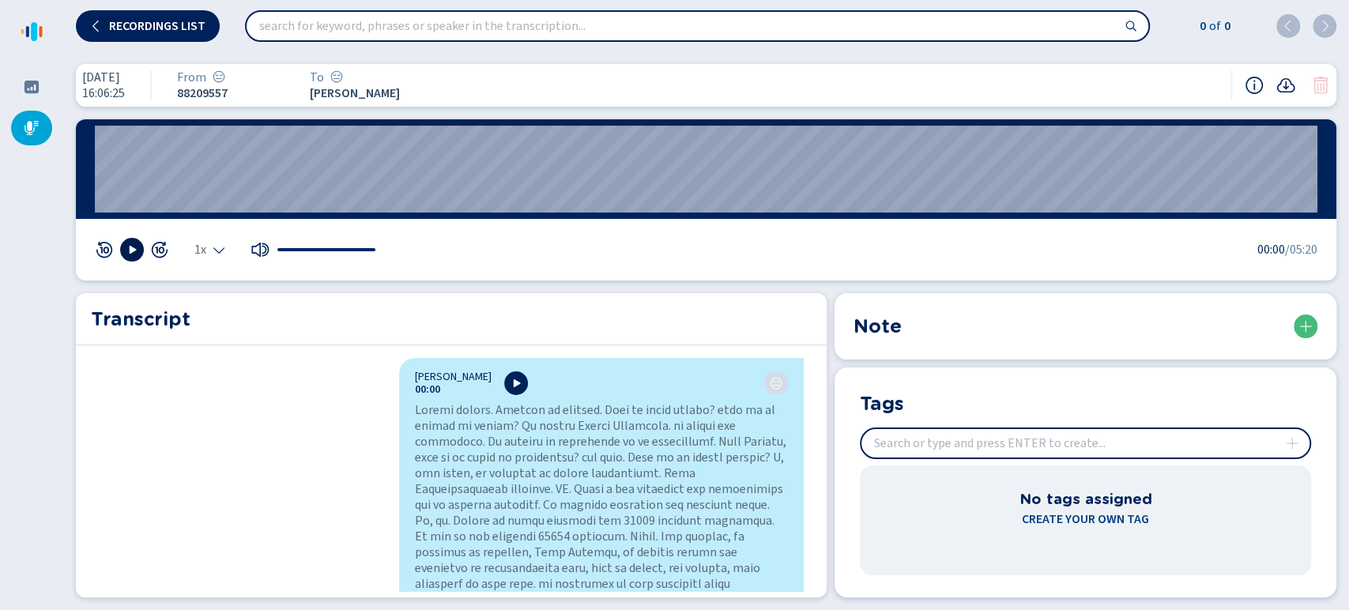
click at [132, 255] on icon at bounding box center [132, 249] width 13 height 13
click at [218, 253] on icon "Select the playback speed" at bounding box center [218, 251] width 11 height 6
click at [218, 202] on li "1.5x" at bounding box center [213, 201] width 36 height 25
click at [52, 407] on nav at bounding box center [31, 305] width 63 height 610
click at [95, 177] on wave "00:00" at bounding box center [706, 169] width 1223 height 87
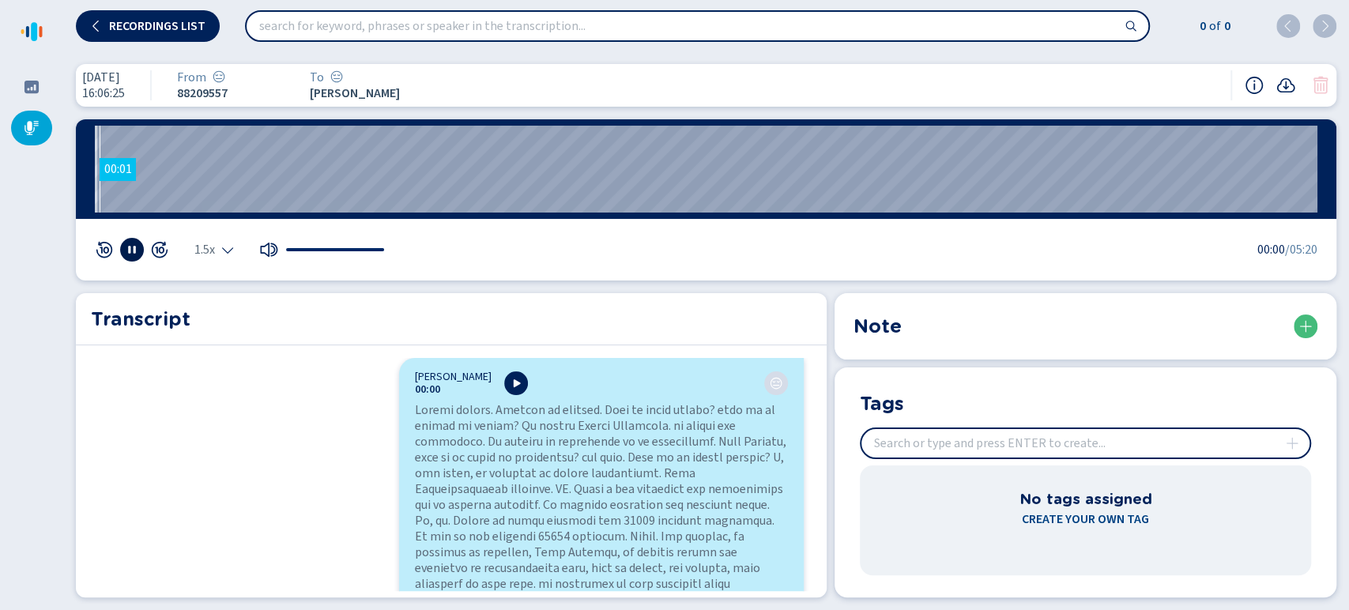
click at [100, 176] on wave "00:01" at bounding box center [706, 169] width 1223 height 87
click at [128, 251] on rect at bounding box center [129, 251] width 2 height 8
click at [0, 164] on div "Recordings list 0 of 0 8 jul 2025 16:06:25 From 88209557 To Brandon Zuniga Alva…" at bounding box center [674, 305] width 1349 height 610
drag, startPoint x: 146, startPoint y: 174, endPoint x: 14, endPoint y: 168, distance: 132.1
click at [14, 168] on div "Recordings list 0 of 0 8 jul 2025 16:06:25 From 88209557 To Brandon Zuniga Alva…" at bounding box center [674, 305] width 1349 height 610
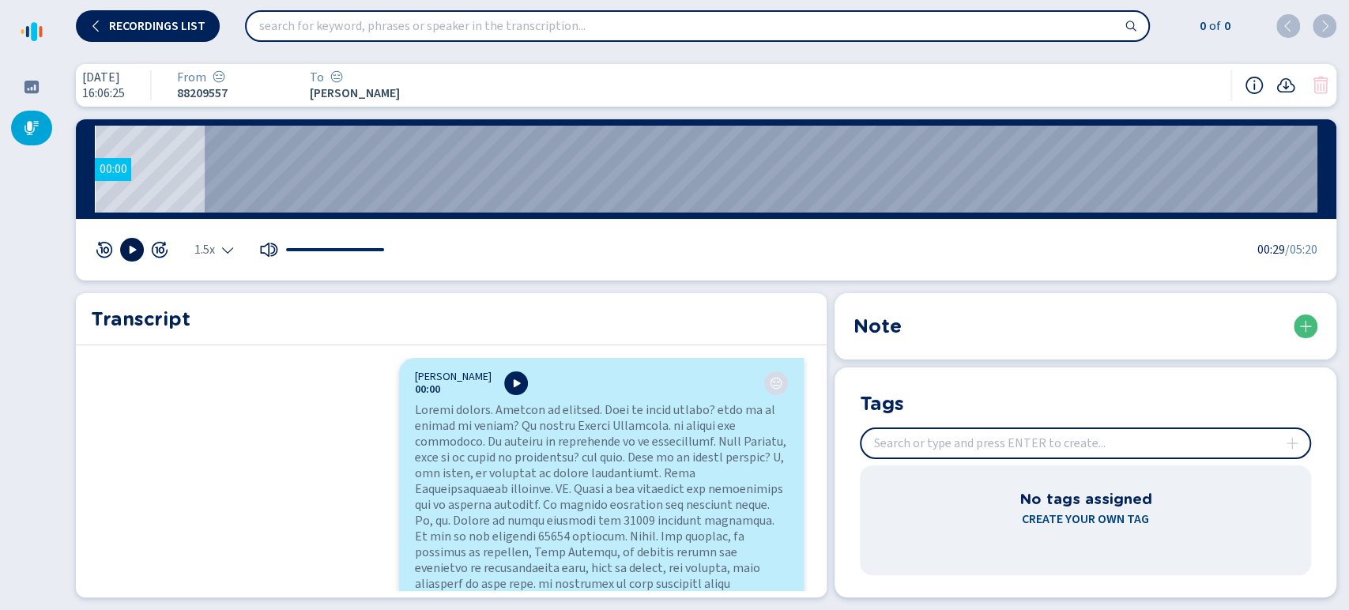
click at [95, 169] on wave "00:00" at bounding box center [706, 169] width 1223 height 87
click at [126, 245] on icon at bounding box center [132, 249] width 13 height 13
click at [628, 266] on div "1.5x 00:17 /05:20" at bounding box center [706, 250] width 1261 height 62
click at [481, 172] on wave "01:41" at bounding box center [706, 169] width 1223 height 87
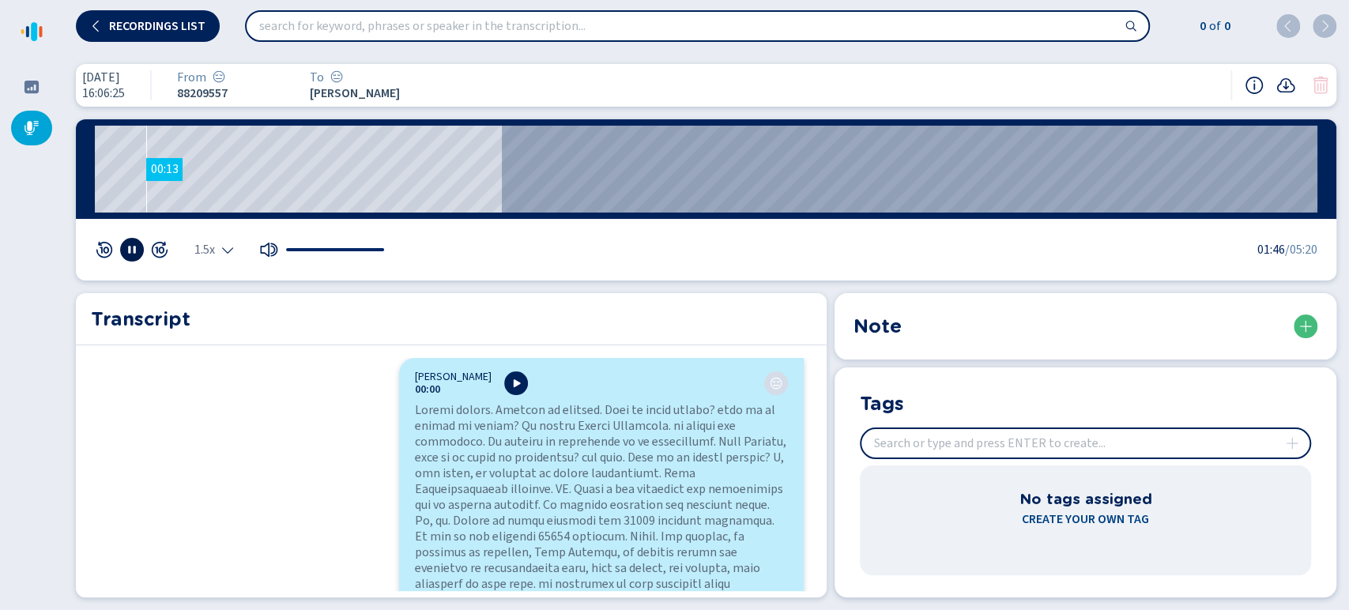
drag, startPoint x: 405, startPoint y: 197, endPoint x: 145, endPoint y: 172, distance: 260.5
click at [145, 172] on wave "00:13" at bounding box center [706, 169] width 1223 height 87
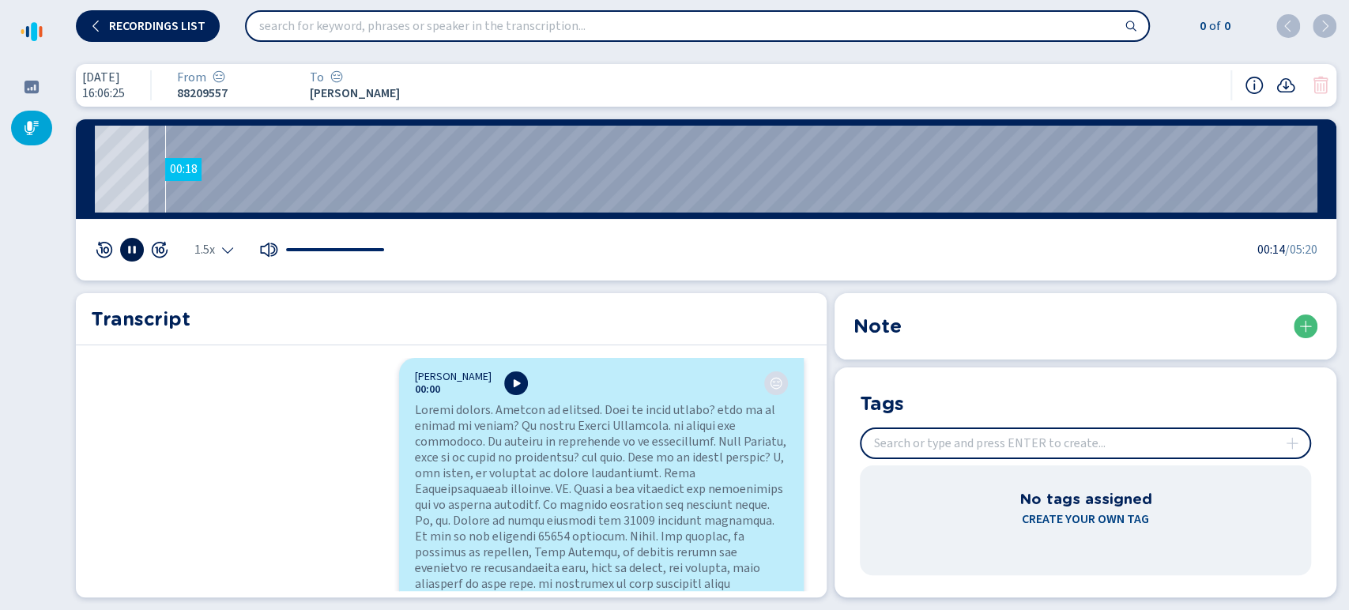
click at [160, 180] on wave "00:18" at bounding box center [706, 169] width 1223 height 87
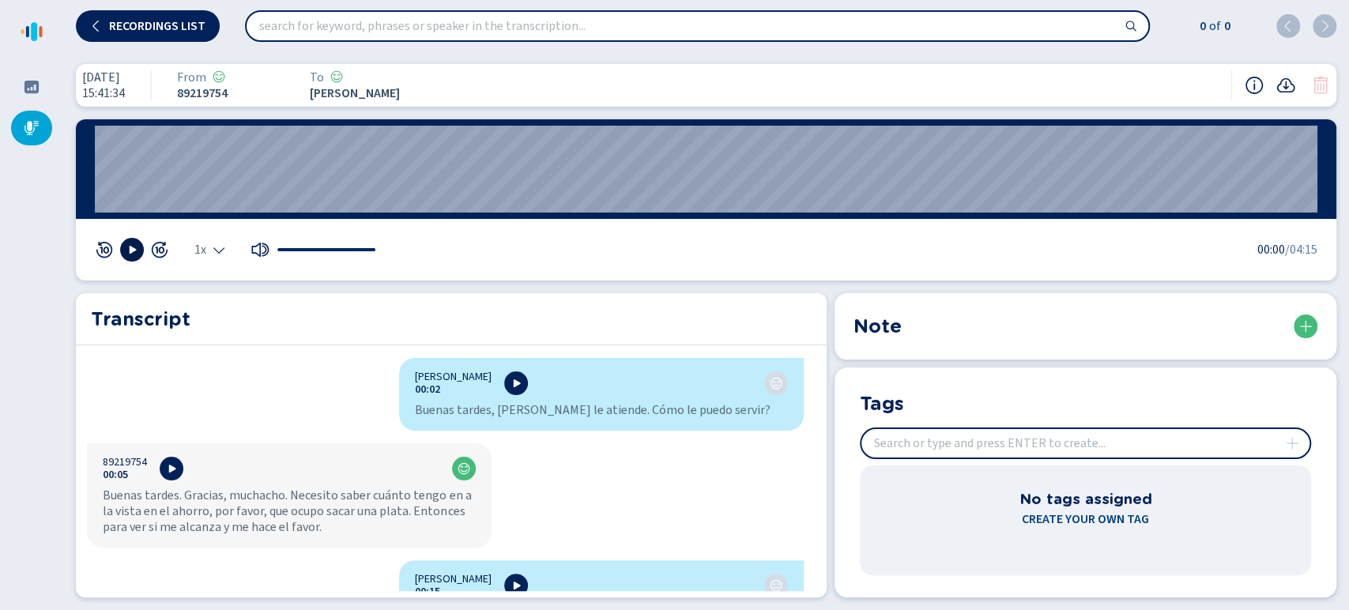
click at [130, 245] on icon at bounding box center [132, 249] width 13 height 13
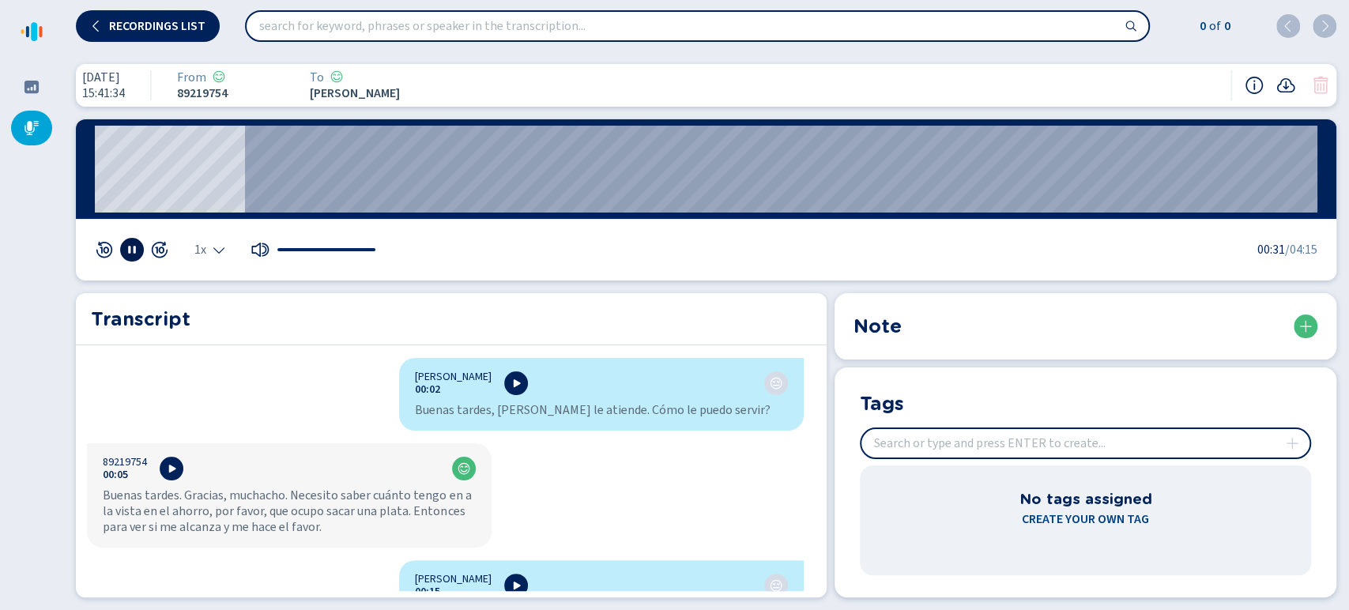
click at [207, 253] on div "1x" at bounding box center [209, 249] width 31 height 13
click at [213, 203] on li "1.5x" at bounding box center [213, 201] width 36 height 25
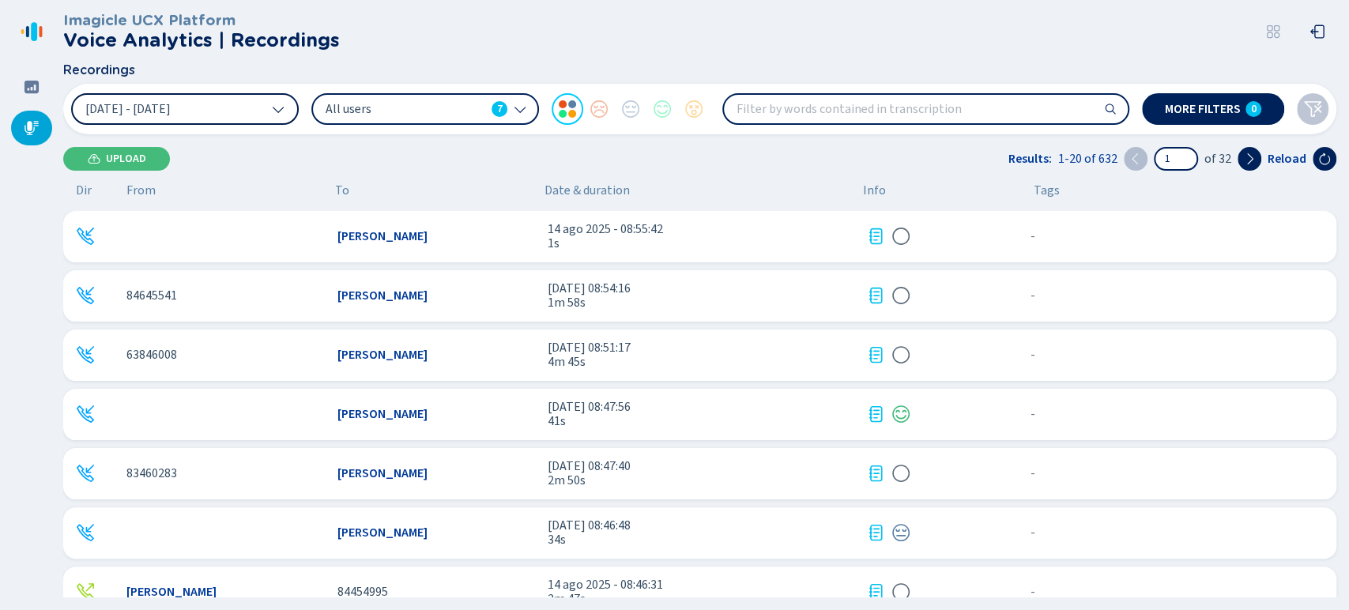
click at [265, 108] on button "[DATE] - [DATE]" at bounding box center [185, 109] width 228 height 32
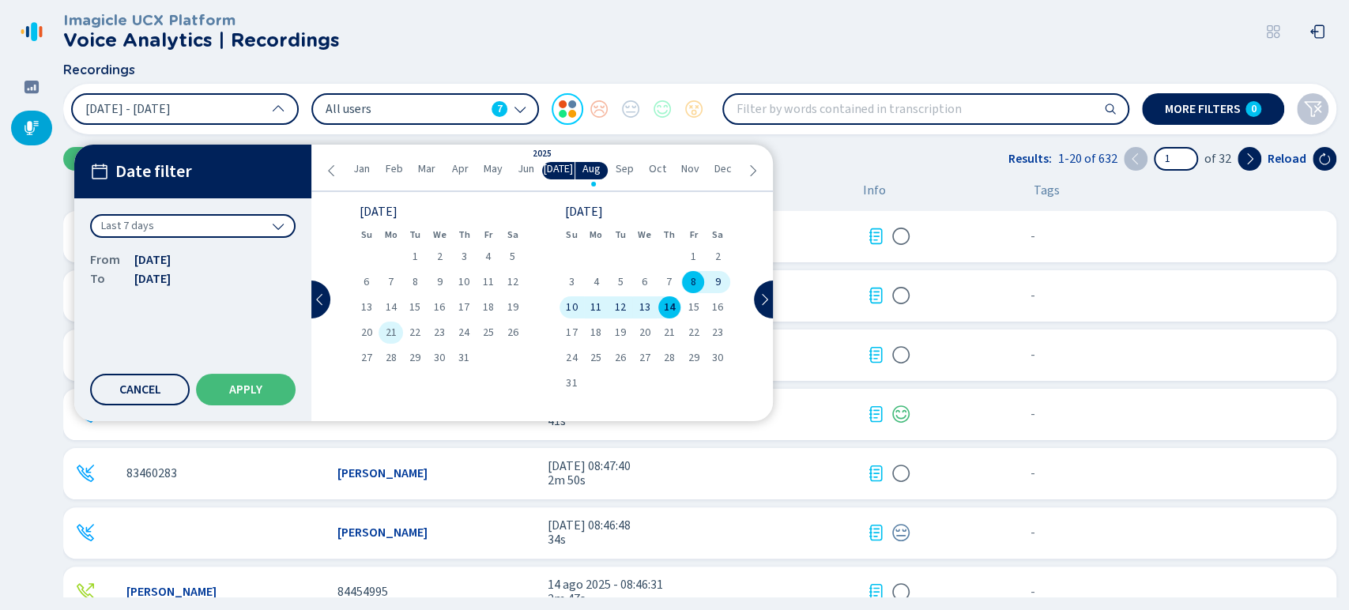
click at [386, 330] on span "21" at bounding box center [391, 332] width 11 height 11
click at [258, 384] on span "Apply" at bounding box center [245, 389] width 33 height 13
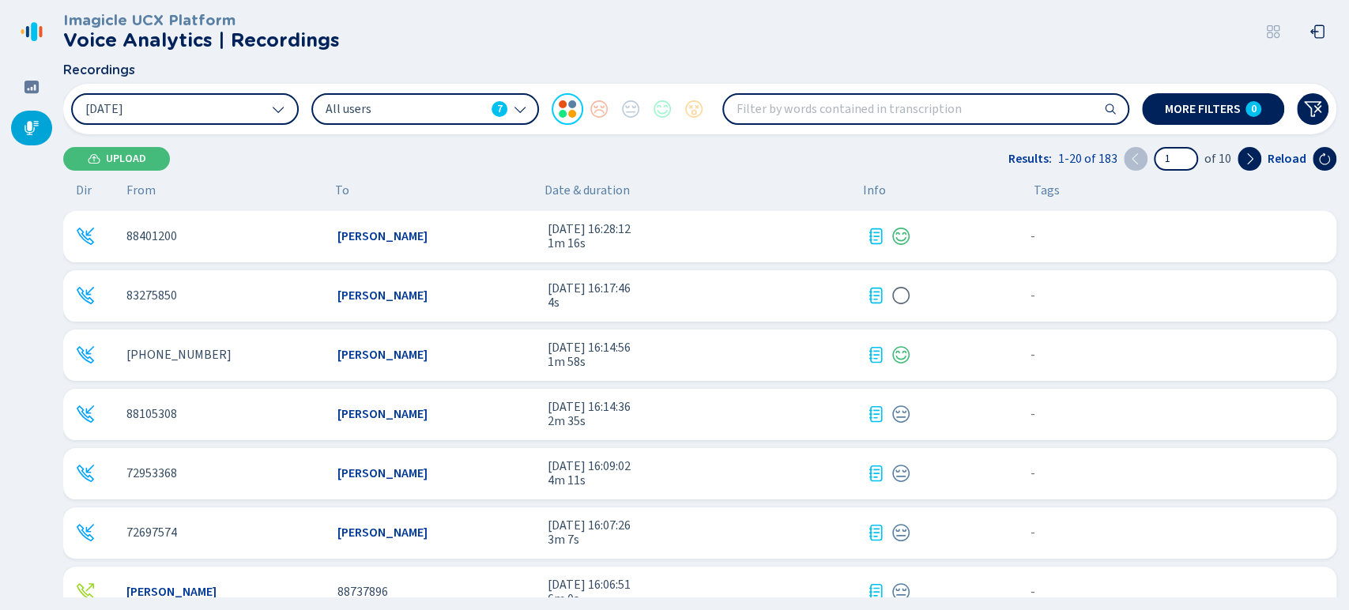
click at [447, 86] on div "[DATE] All users 7 More filters 0" at bounding box center [700, 109] width 1274 height 51
click at [428, 113] on span "All users" at bounding box center [406, 108] width 160 height 17
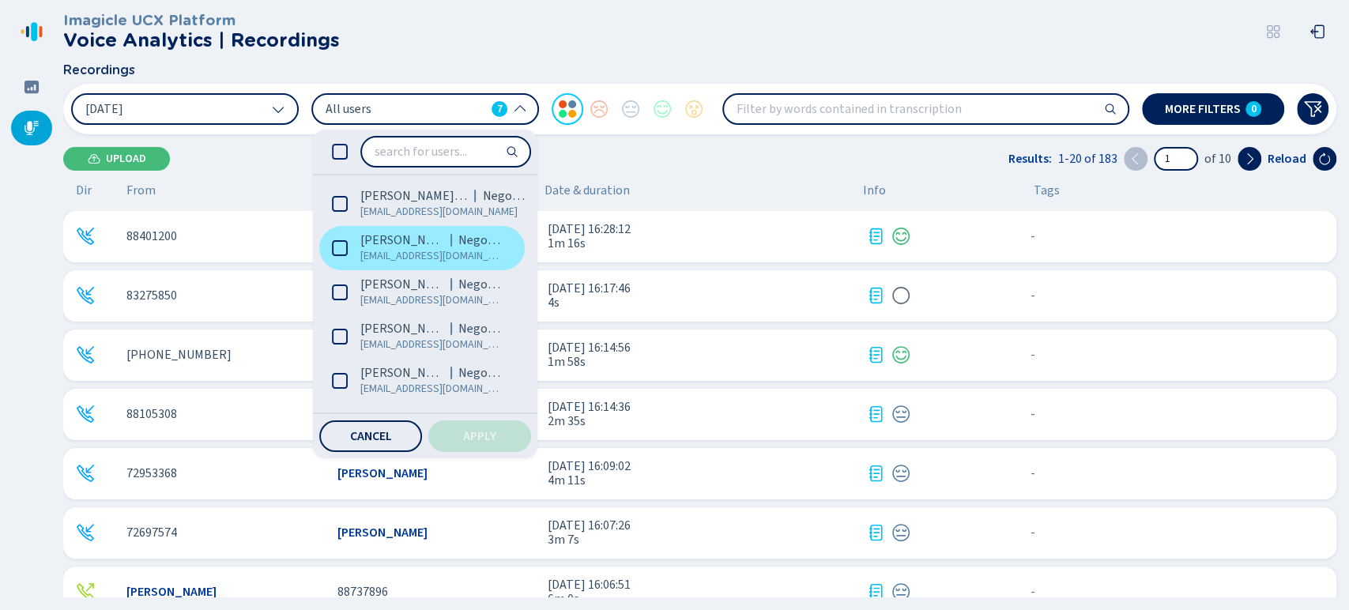
click at [416, 239] on span "[PERSON_NAME]" at bounding box center [402, 240] width 84 height 16
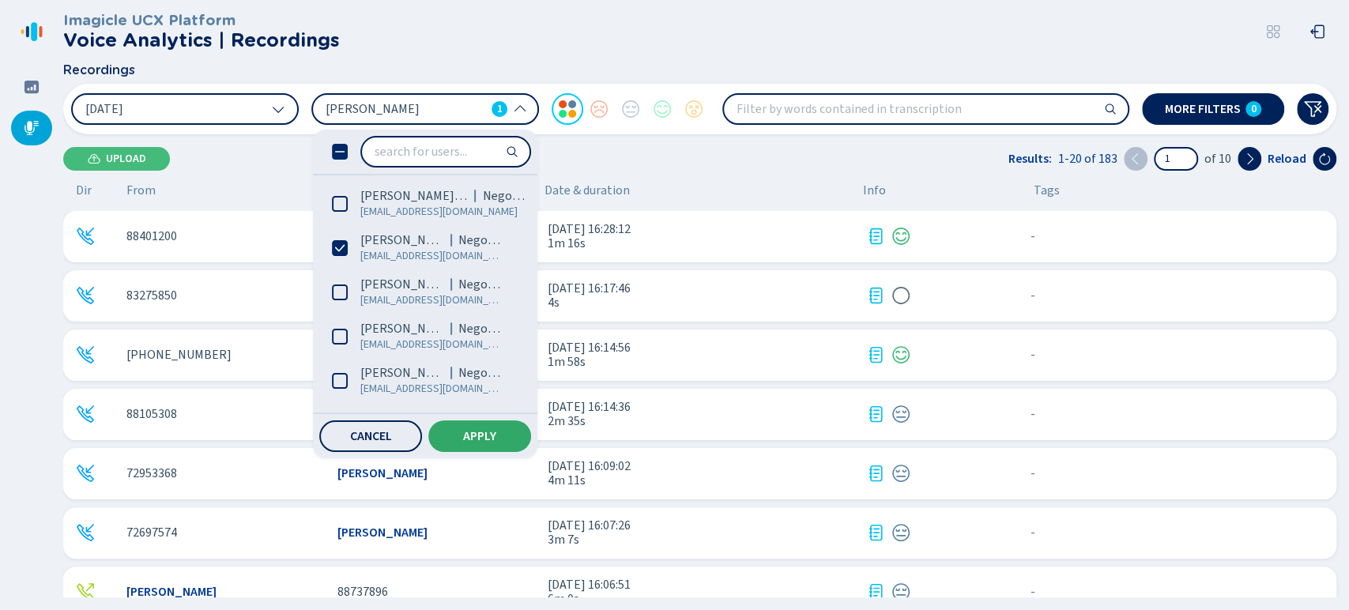
click at [488, 439] on span "Apply" at bounding box center [479, 436] width 33 height 13
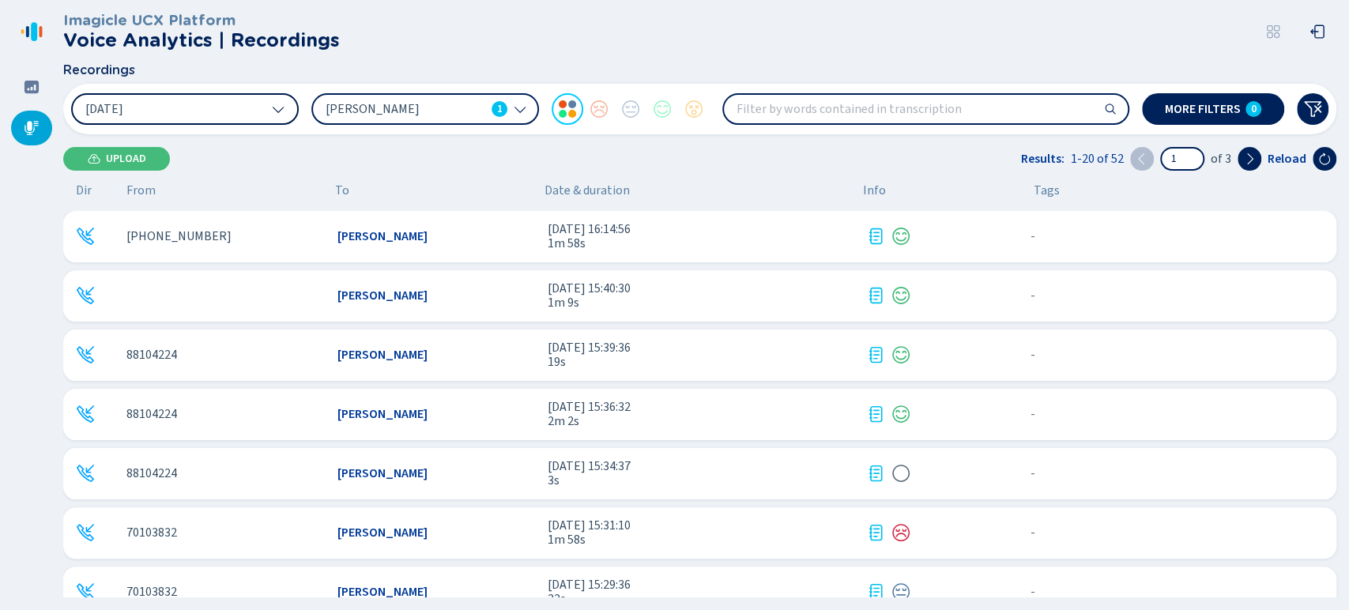
click at [257, 106] on button "[DATE]" at bounding box center [185, 109] width 228 height 32
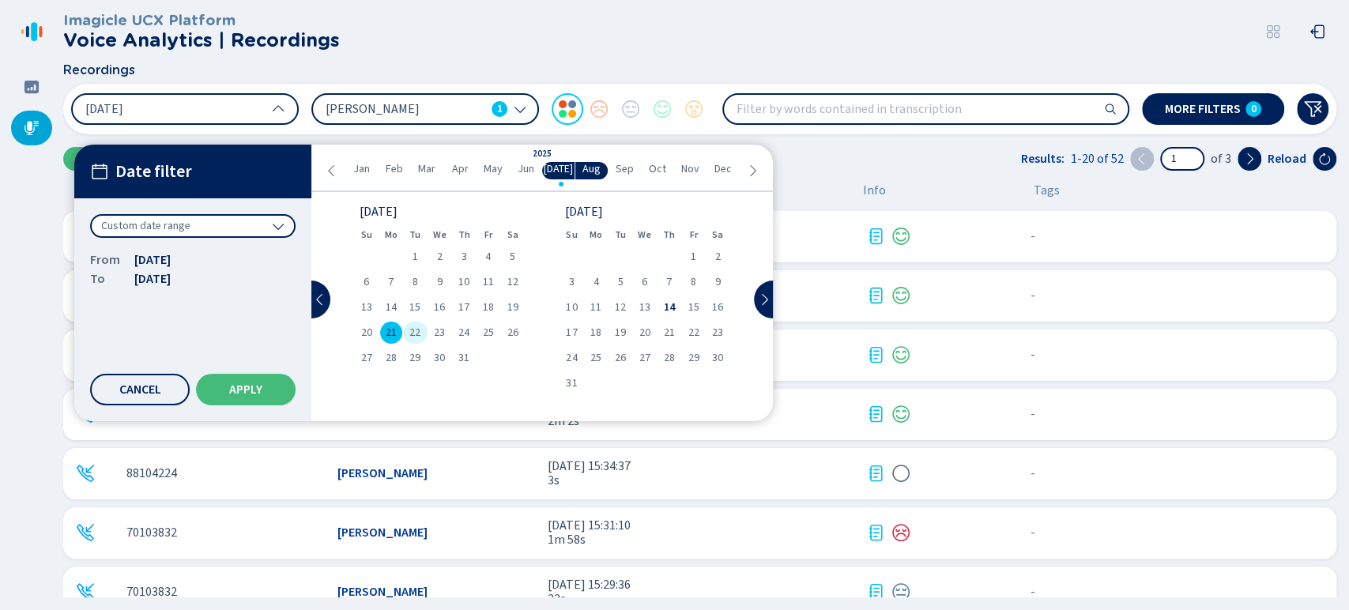
click at [413, 336] on span "22" at bounding box center [415, 332] width 11 height 11
click at [232, 390] on span "Apply" at bounding box center [245, 389] width 33 height 13
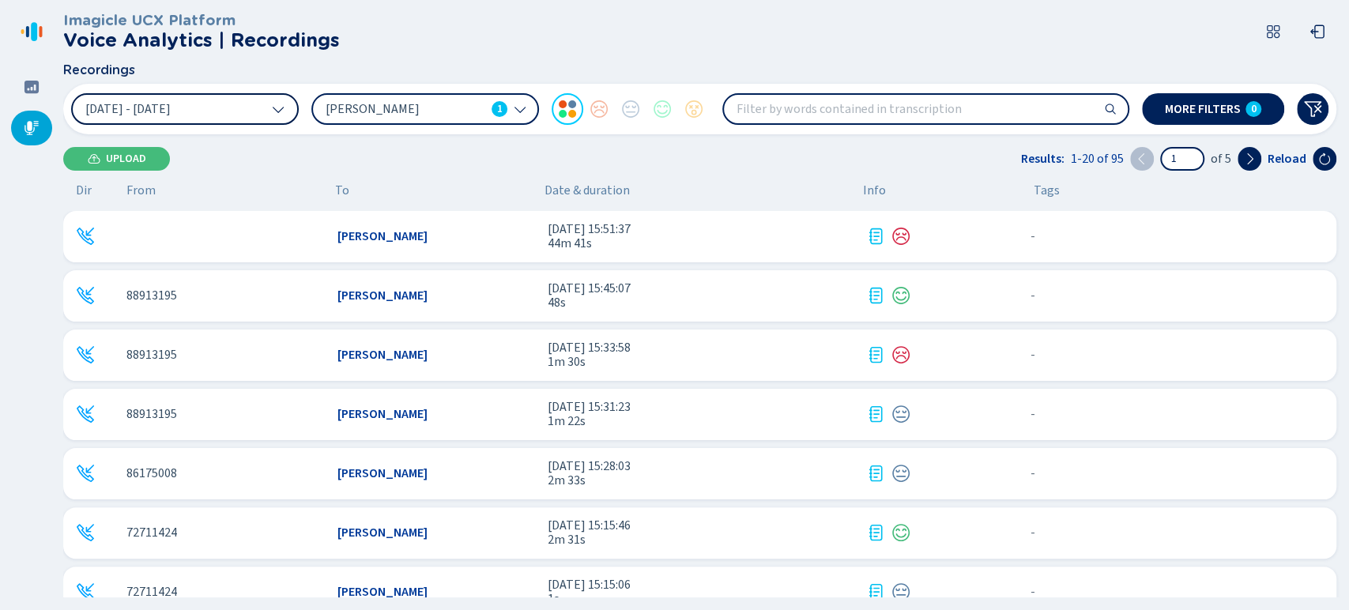
click at [259, 110] on button "[DATE] - [DATE]" at bounding box center [185, 109] width 228 height 32
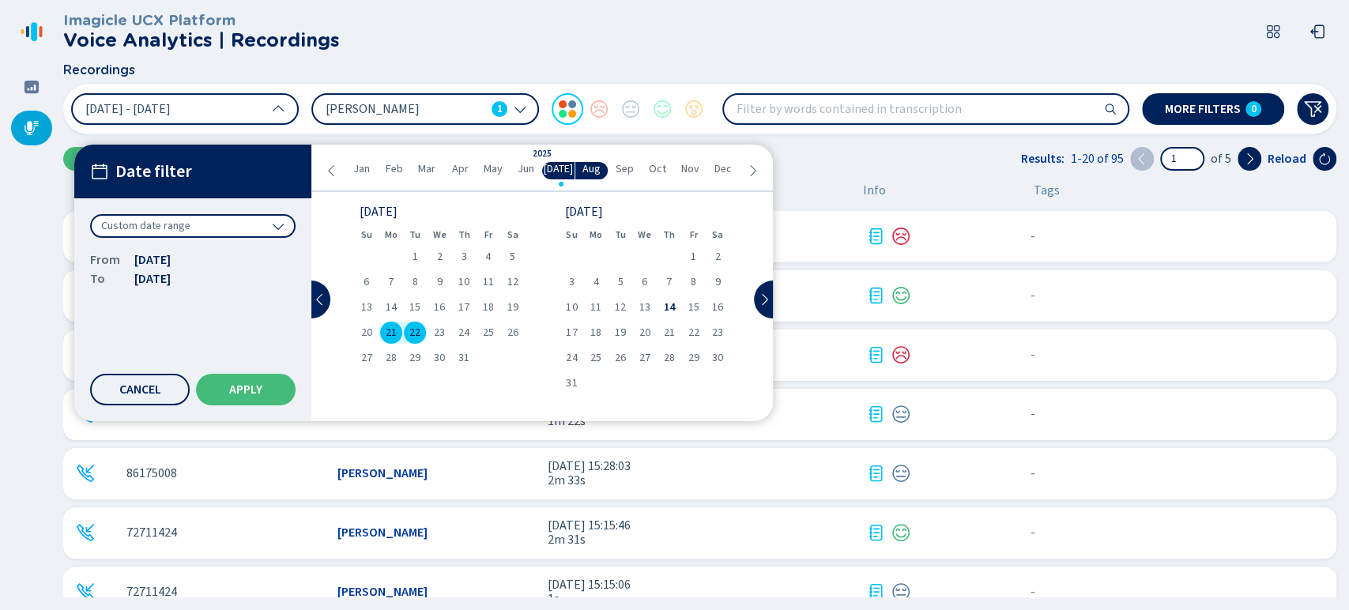
click at [417, 330] on span "22" at bounding box center [415, 332] width 11 height 11
click at [406, 327] on div "22" at bounding box center [415, 333] width 25 height 22
click at [265, 388] on button "Apply" at bounding box center [246, 390] width 100 height 32
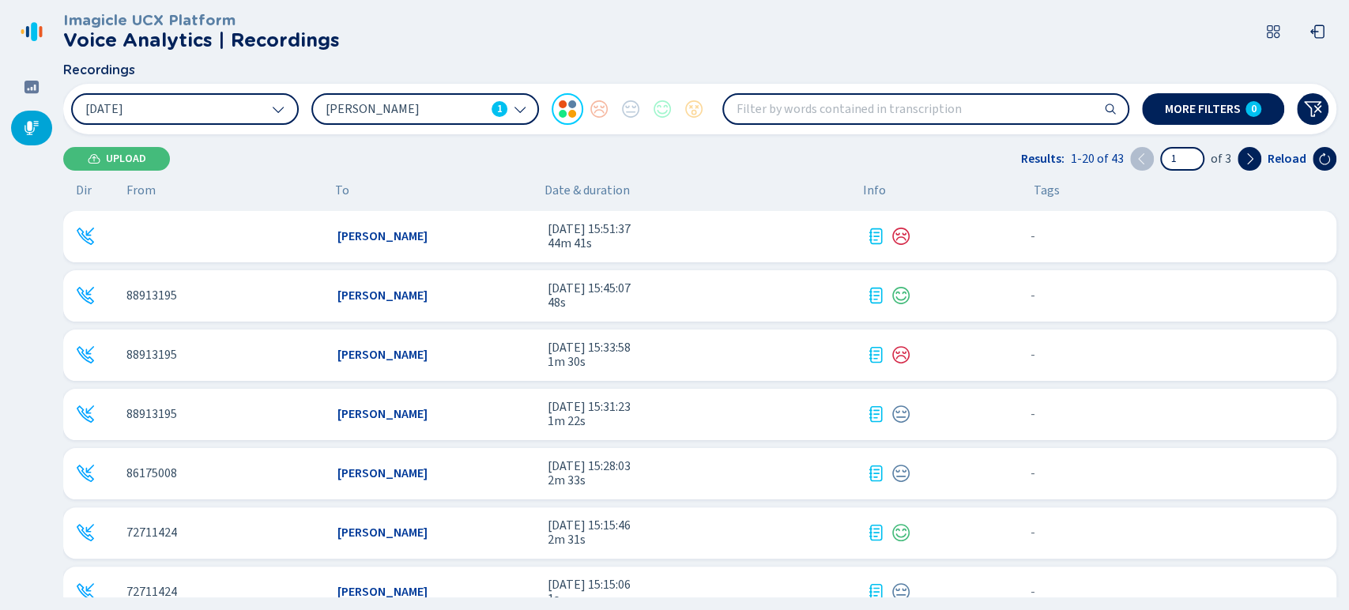
drag, startPoint x: 1333, startPoint y: 233, endPoint x: 1338, endPoint y: 261, distance: 28.2
click at [1338, 261] on div "[PERSON_NAME] [DATE] 15:51:37 44m 41s - {{hiddenTagsCount}} more 88913195 [PERS…" at bounding box center [703, 404] width 1280 height 387
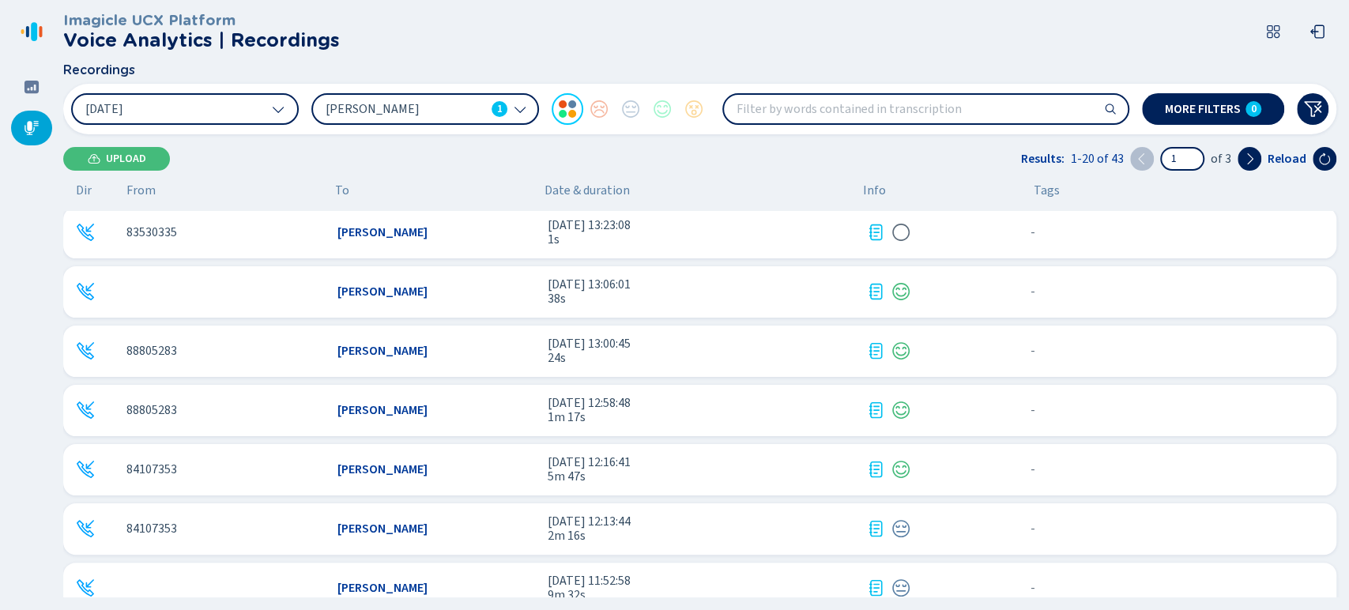
scroll to position [797, 0]
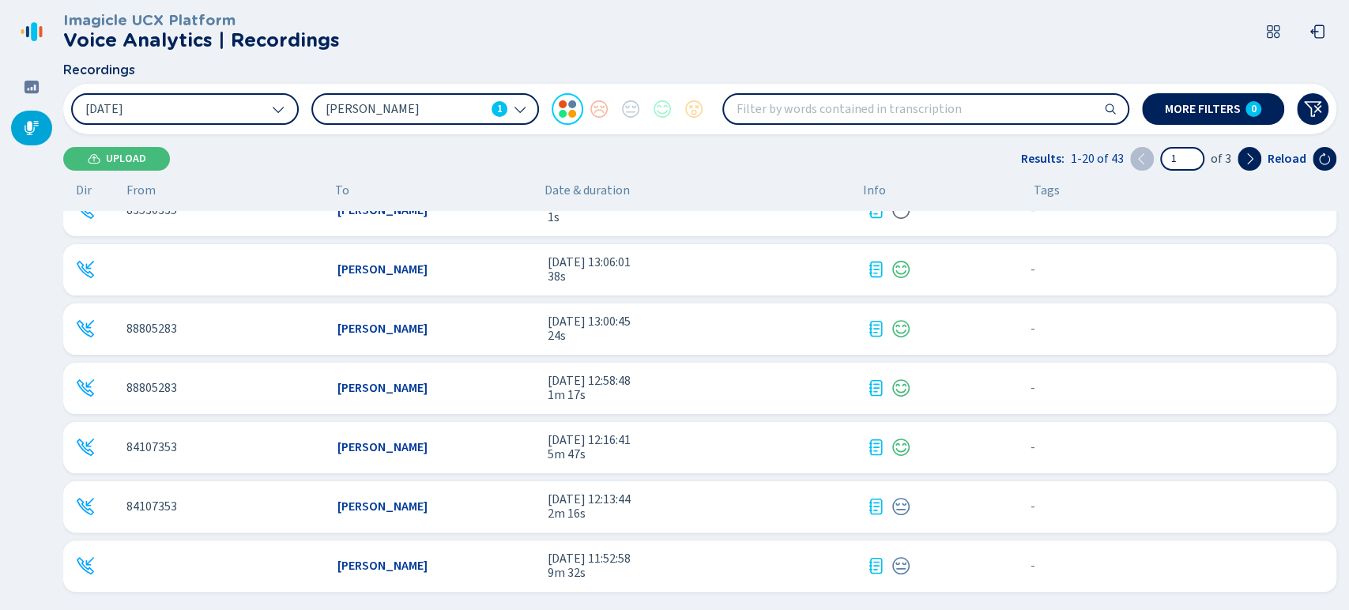
click at [434, 466] on div "84107353 [PERSON_NAME] [DATE] 12:16:41 5m 47s - {{hiddenTagsCount}} more" at bounding box center [700, 447] width 1274 height 51
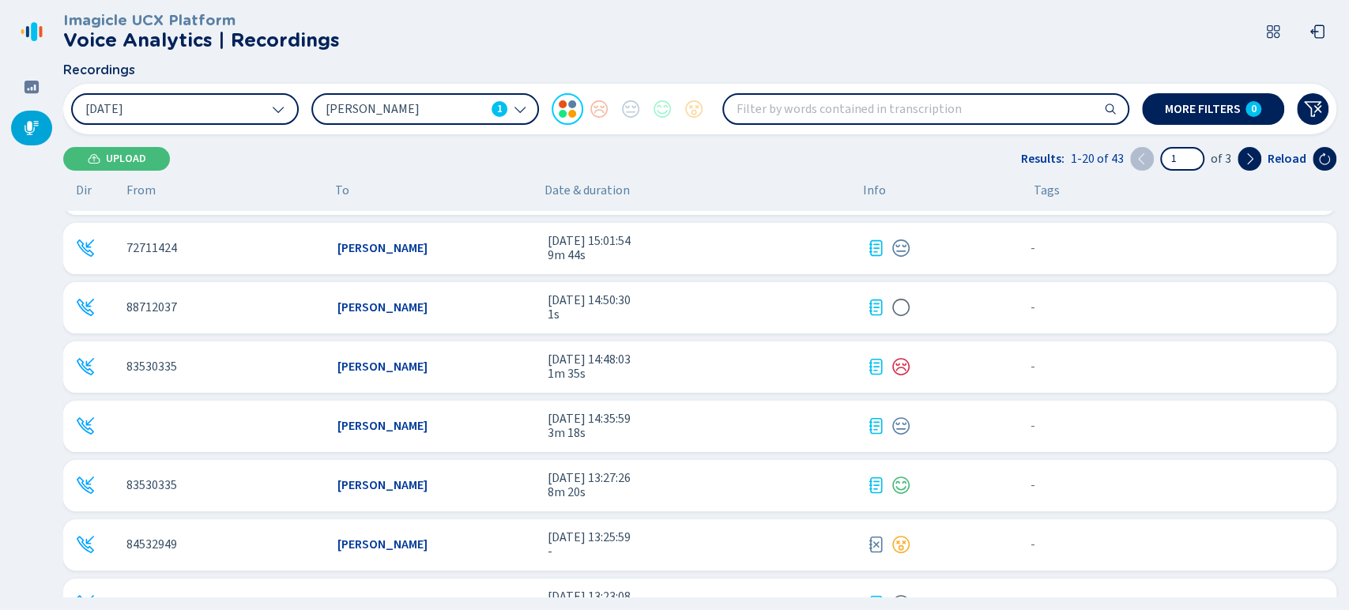
scroll to position [444, 0]
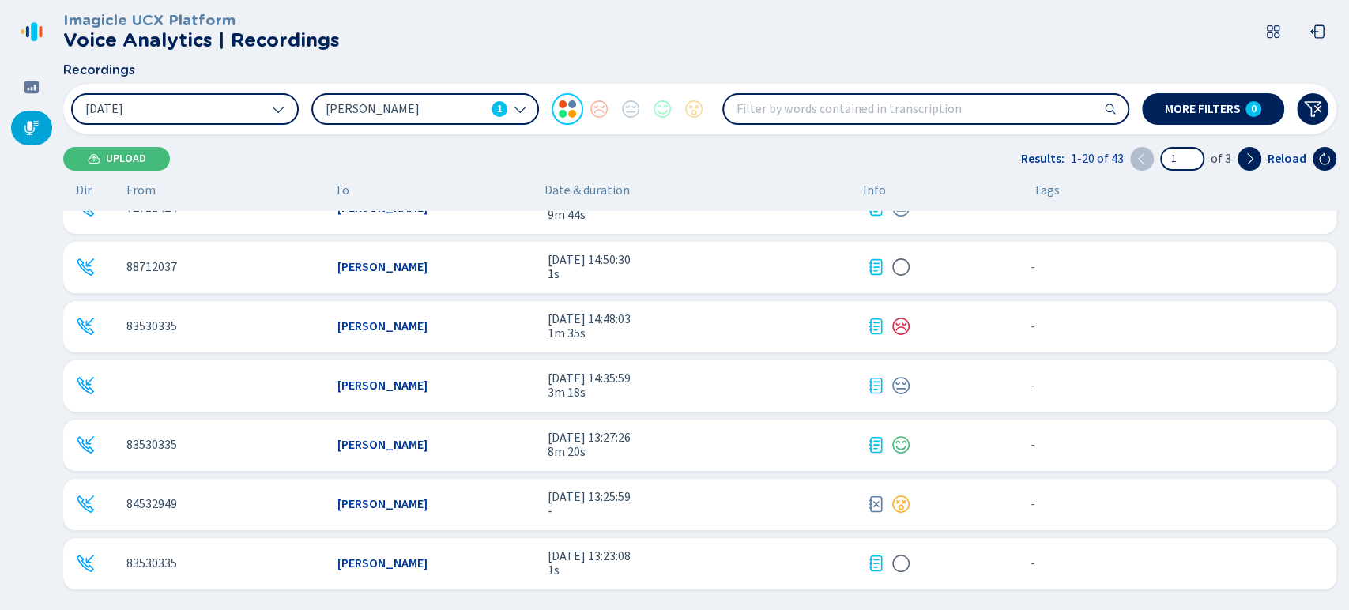
click at [711, 454] on span "8m 20s" at bounding box center [701, 452] width 306 height 14
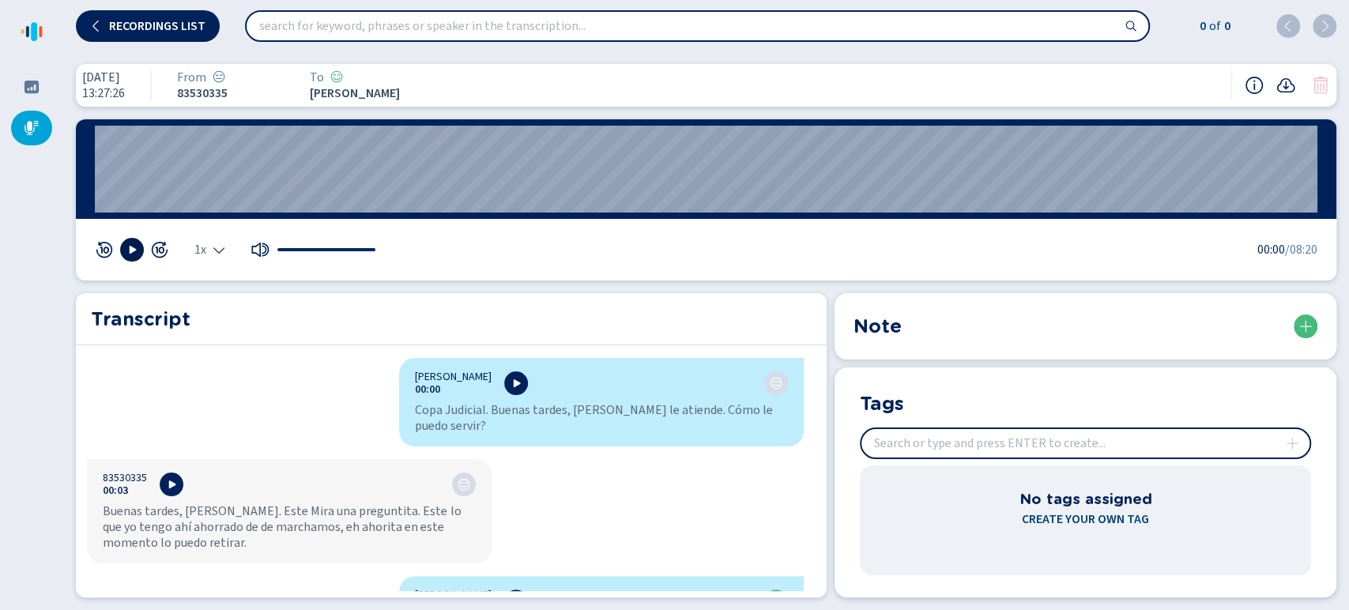
click at [126, 256] on icon at bounding box center [132, 249] width 13 height 13
click at [221, 259] on div "1x" at bounding box center [236, 250] width 282 height 24
click at [218, 253] on icon "Select the playback speed" at bounding box center [218, 251] width 11 height 6
click at [216, 199] on li "1.5x" at bounding box center [213, 201] width 36 height 25
